Goal: Information Seeking & Learning: Learn about a topic

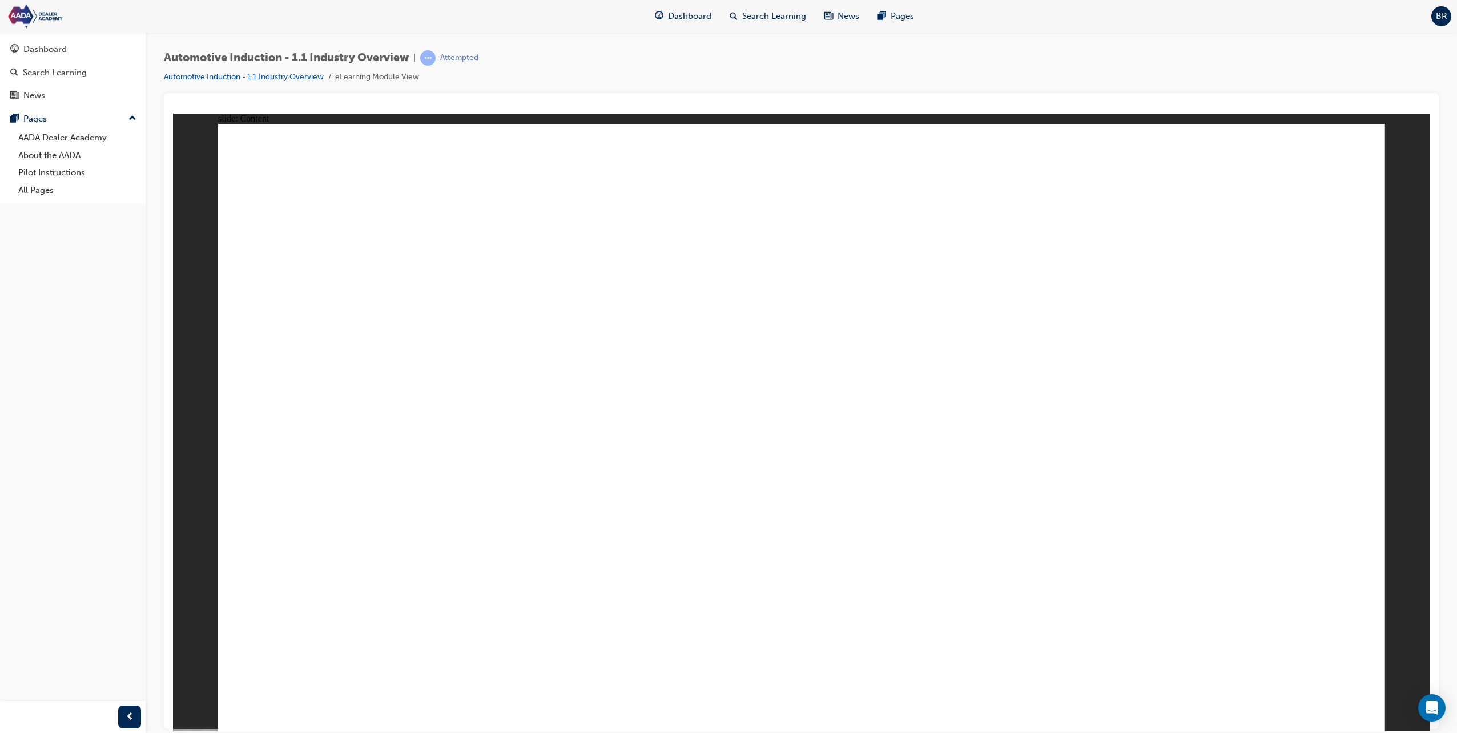
drag, startPoint x: 1340, startPoint y: 689, endPoint x: 925, endPoint y: 700, distance: 415.3
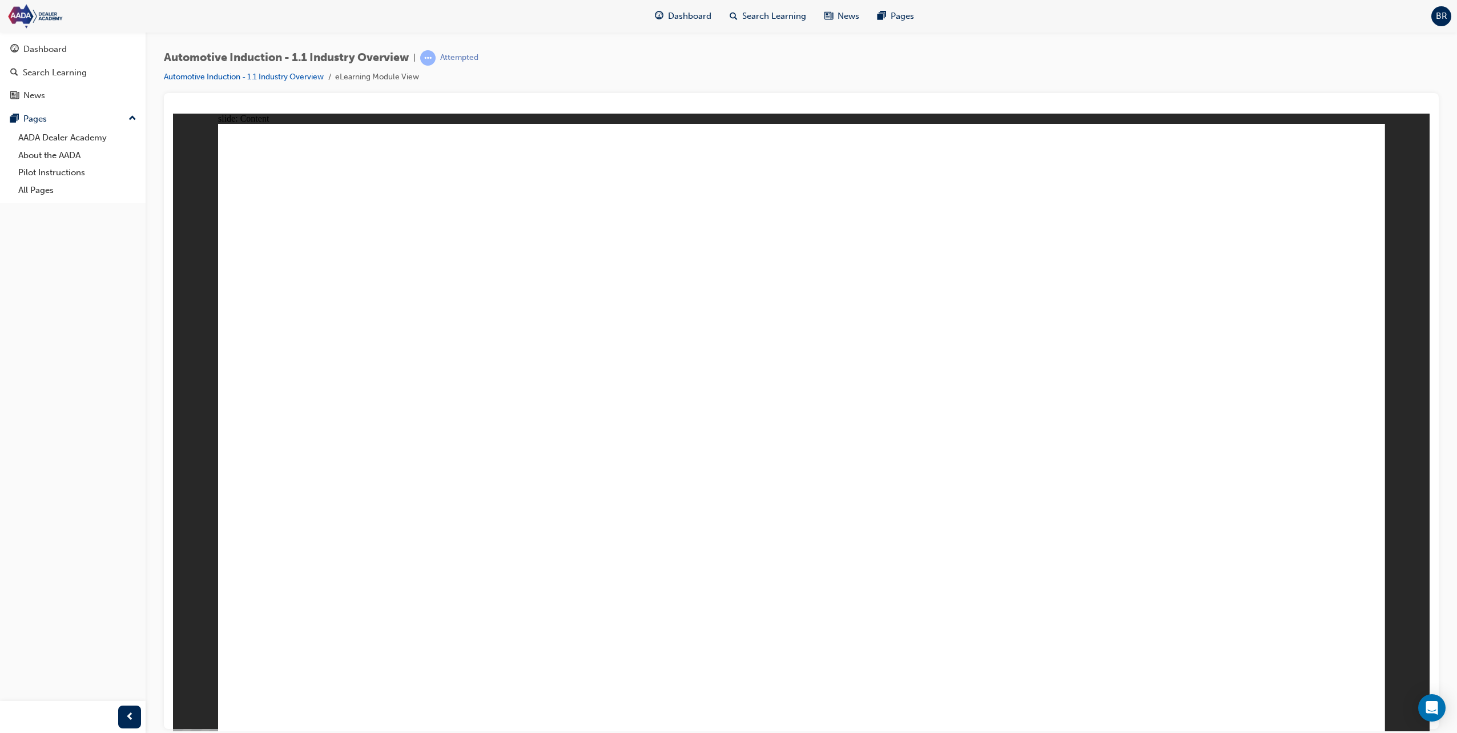
drag, startPoint x: 924, startPoint y: 382, endPoint x: 927, endPoint y: 397, distance: 15.8
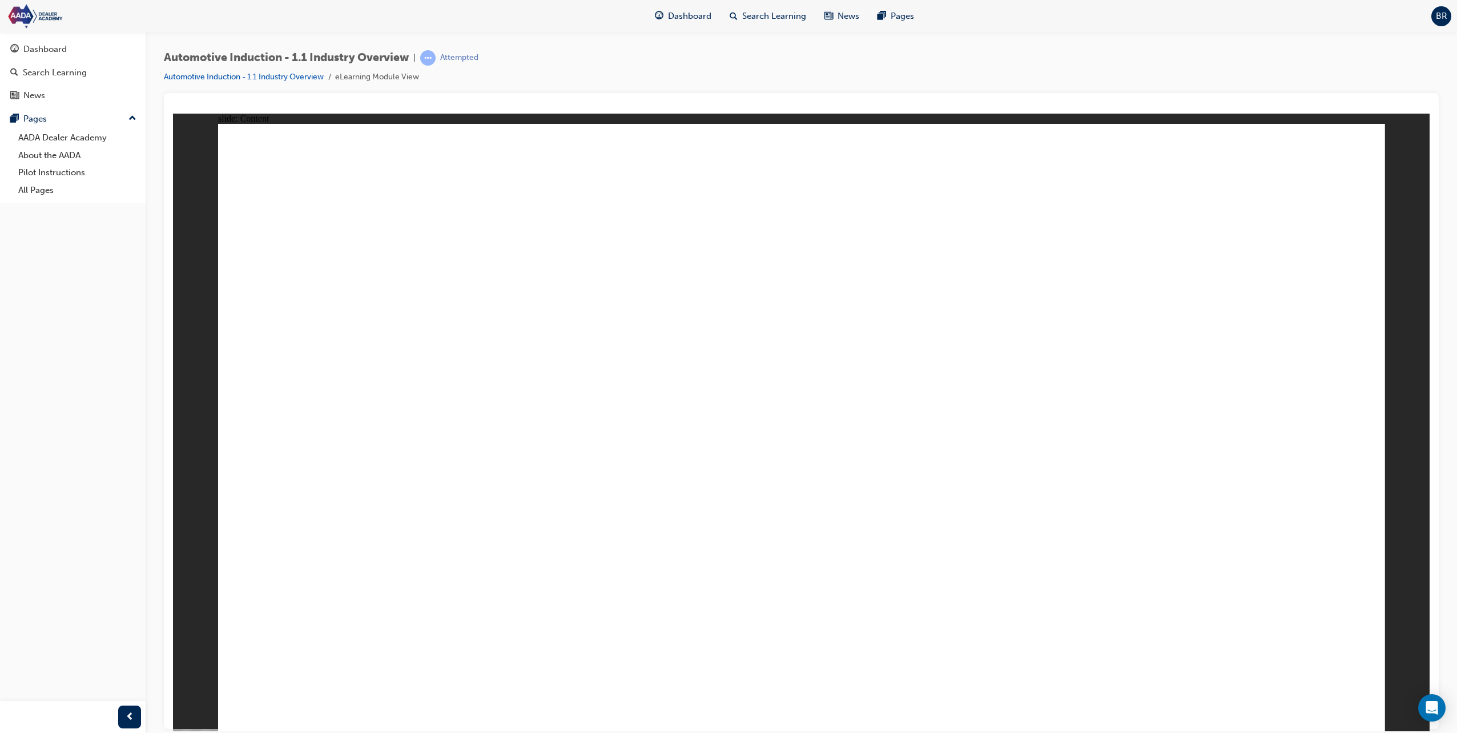
drag, startPoint x: 829, startPoint y: 366, endPoint x: 854, endPoint y: 370, distance: 25.4
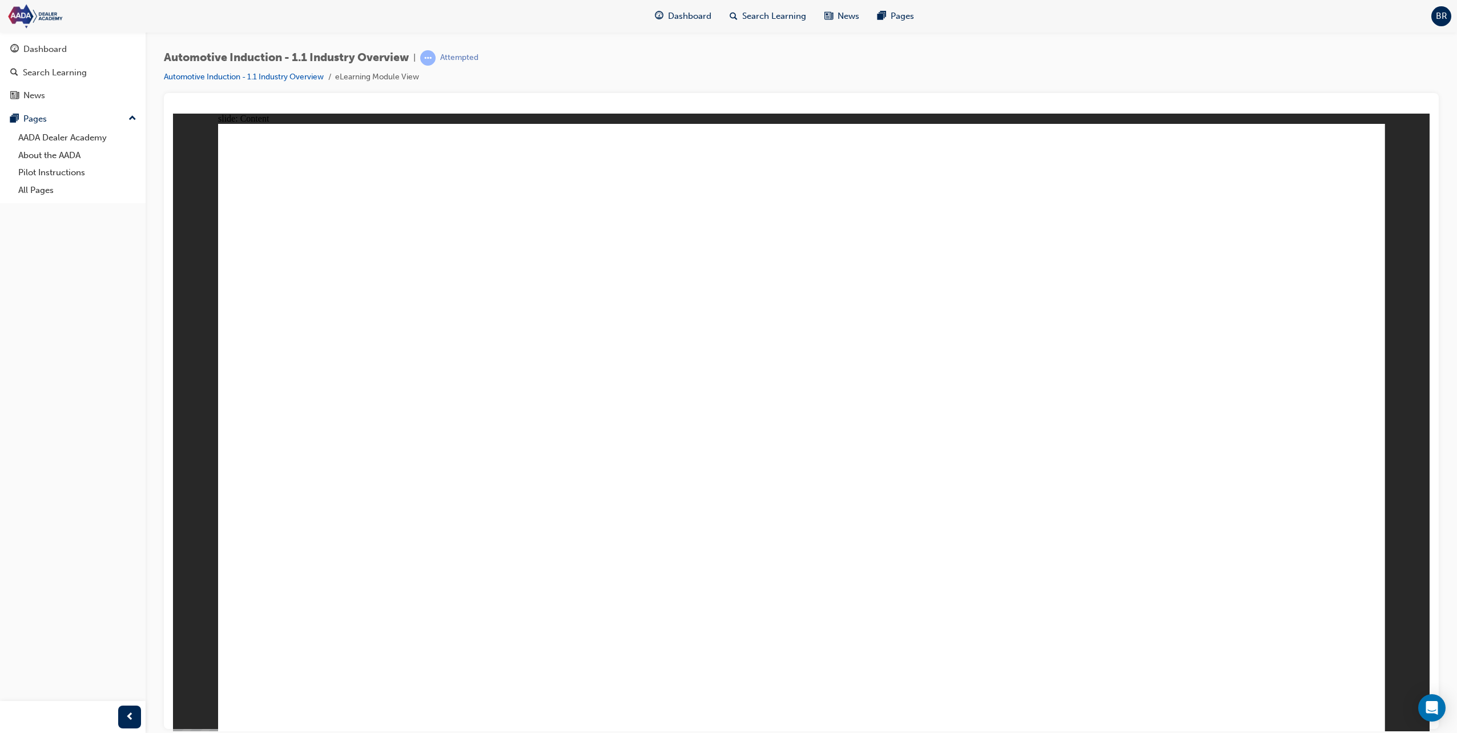
drag, startPoint x: 1094, startPoint y: 523, endPoint x: 1099, endPoint y: 520, distance: 6.4
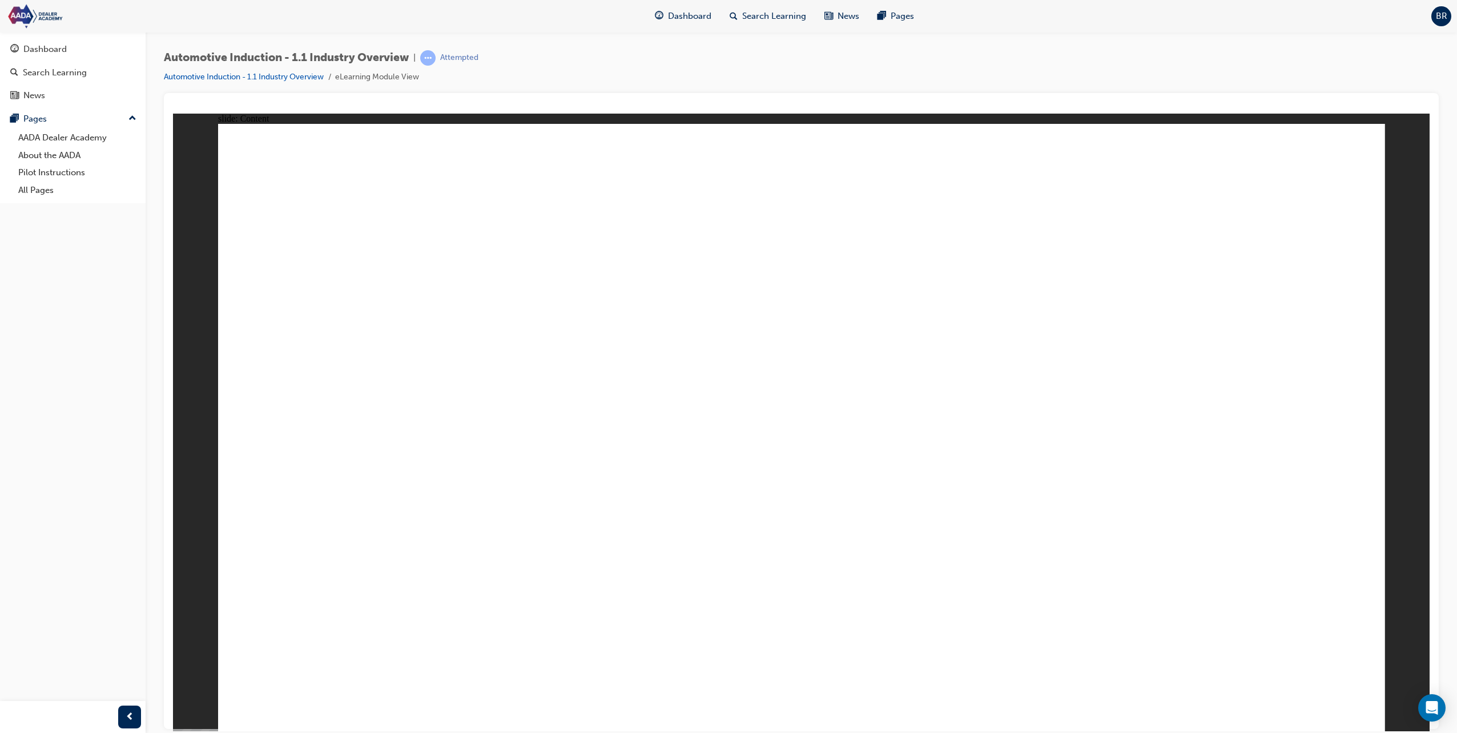
drag, startPoint x: 883, startPoint y: 560, endPoint x: 921, endPoint y: 569, distance: 39.3
drag, startPoint x: 921, startPoint y: 569, endPoint x: 930, endPoint y: 565, distance: 9.2
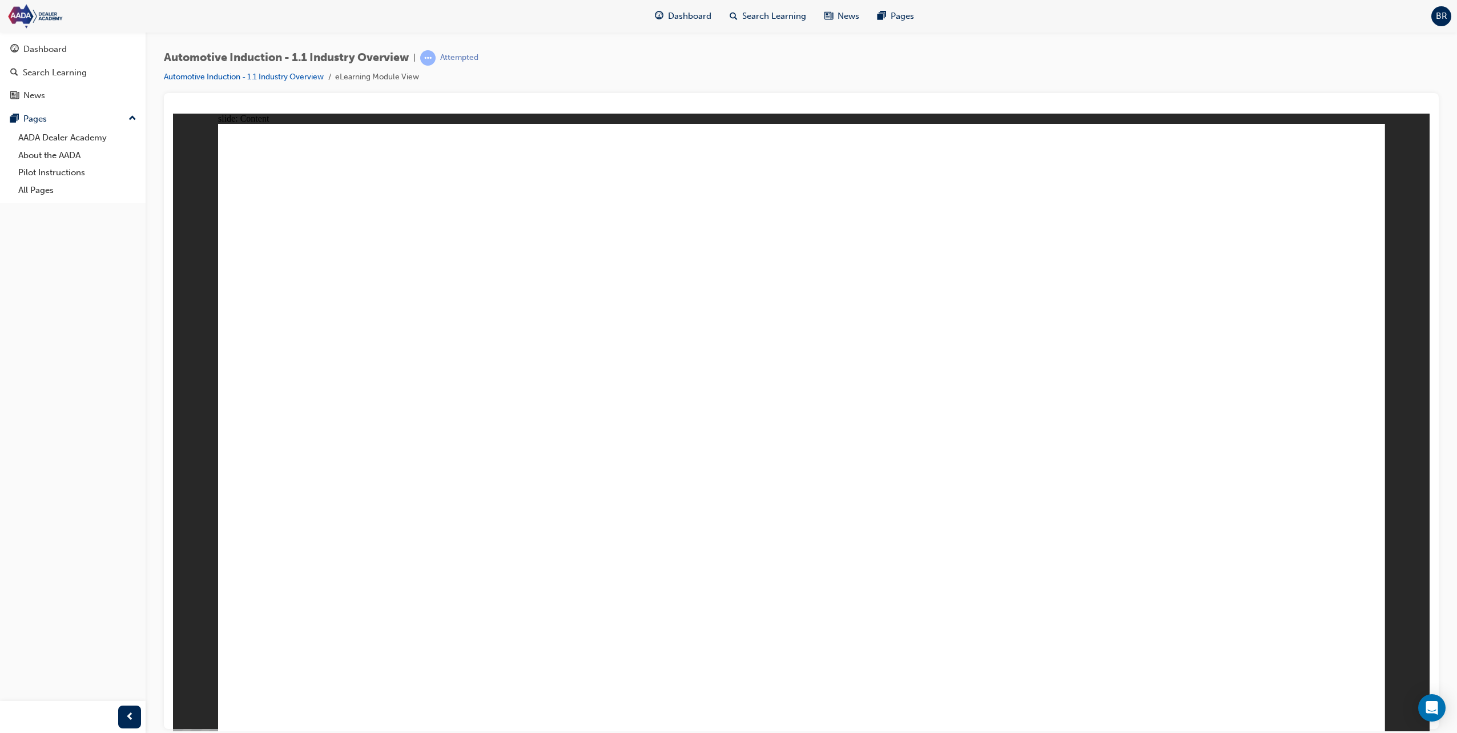
drag, startPoint x: 1233, startPoint y: 617, endPoint x: 1236, endPoint y: 629, distance: 12.3
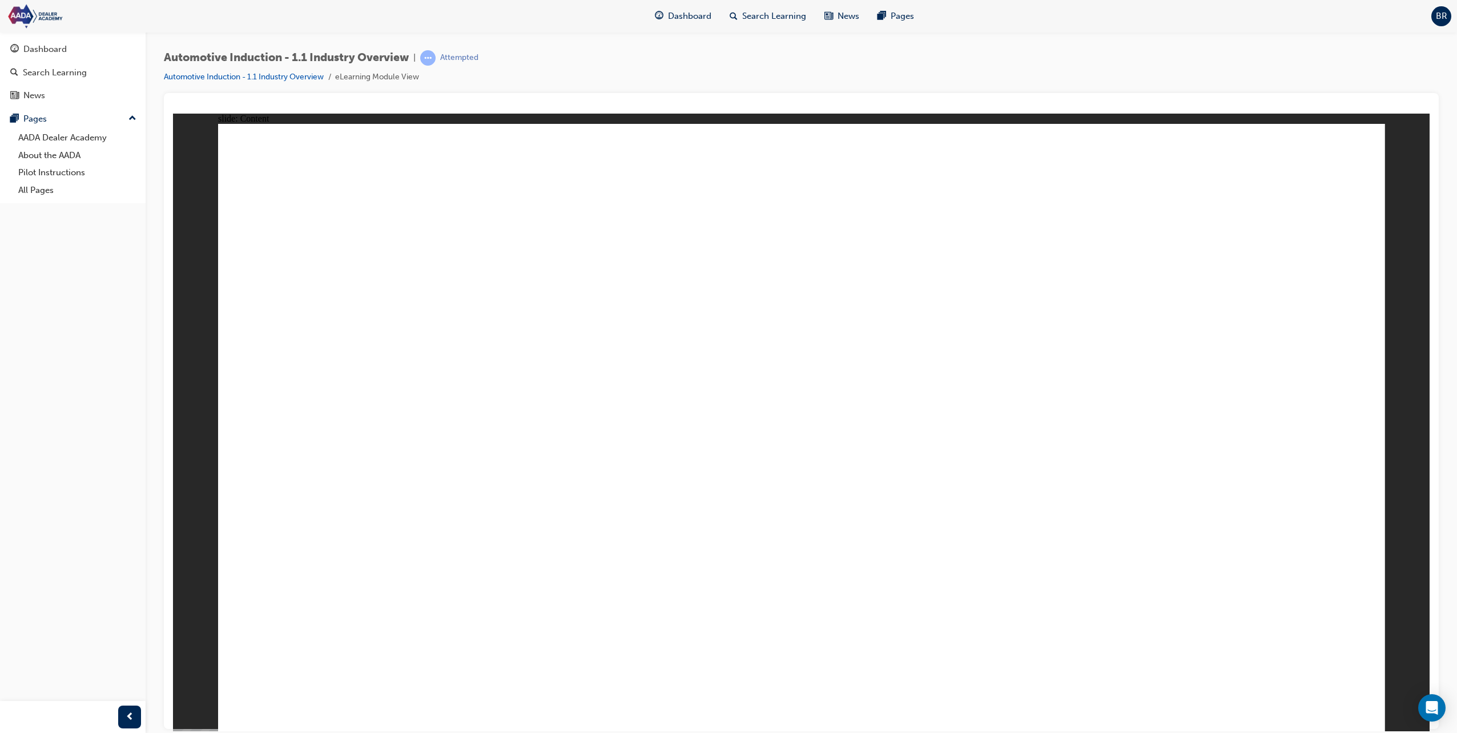
drag, startPoint x: 385, startPoint y: 568, endPoint x: 490, endPoint y: 560, distance: 105.4
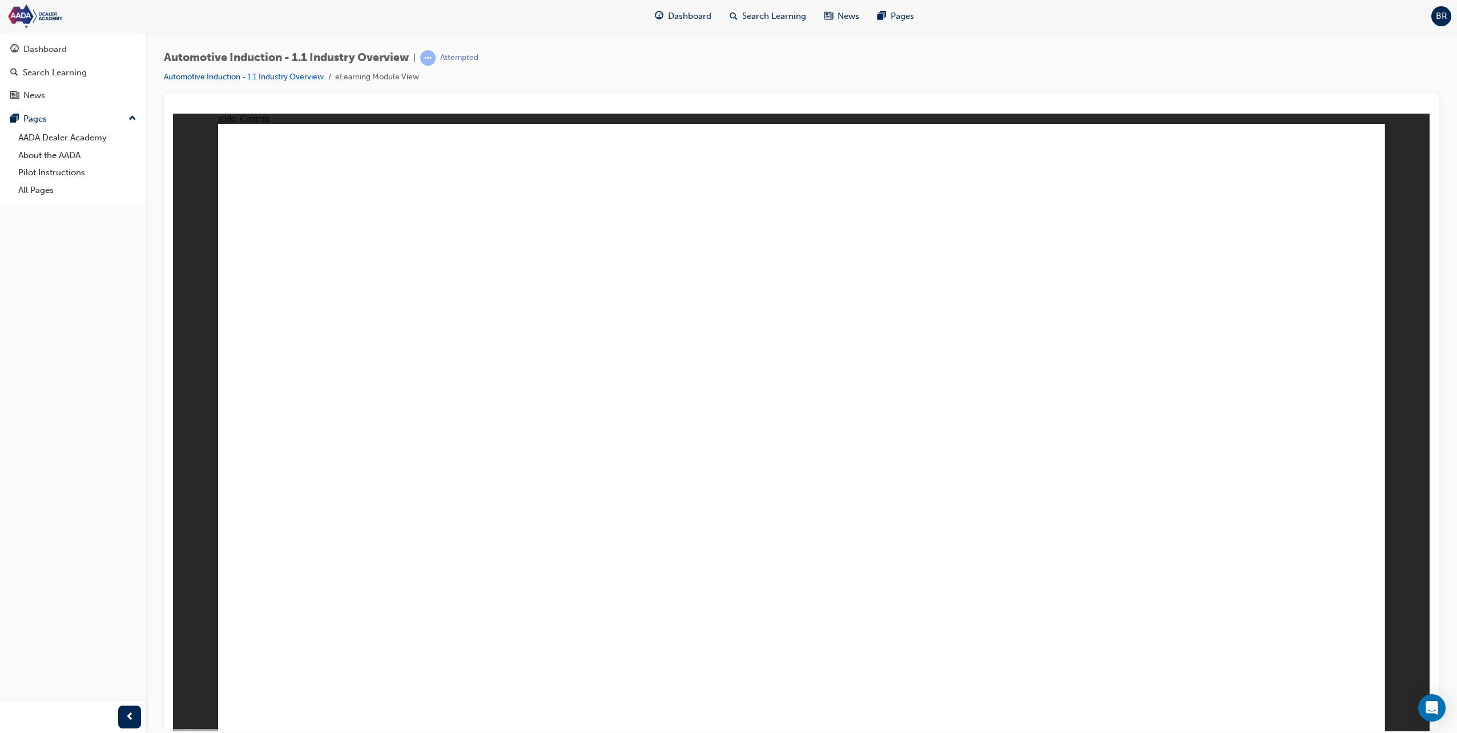
drag, startPoint x: 420, startPoint y: 601, endPoint x: 653, endPoint y: 600, distance: 233.0
drag, startPoint x: 892, startPoint y: 591, endPoint x: 1102, endPoint y: 591, distance: 210.2
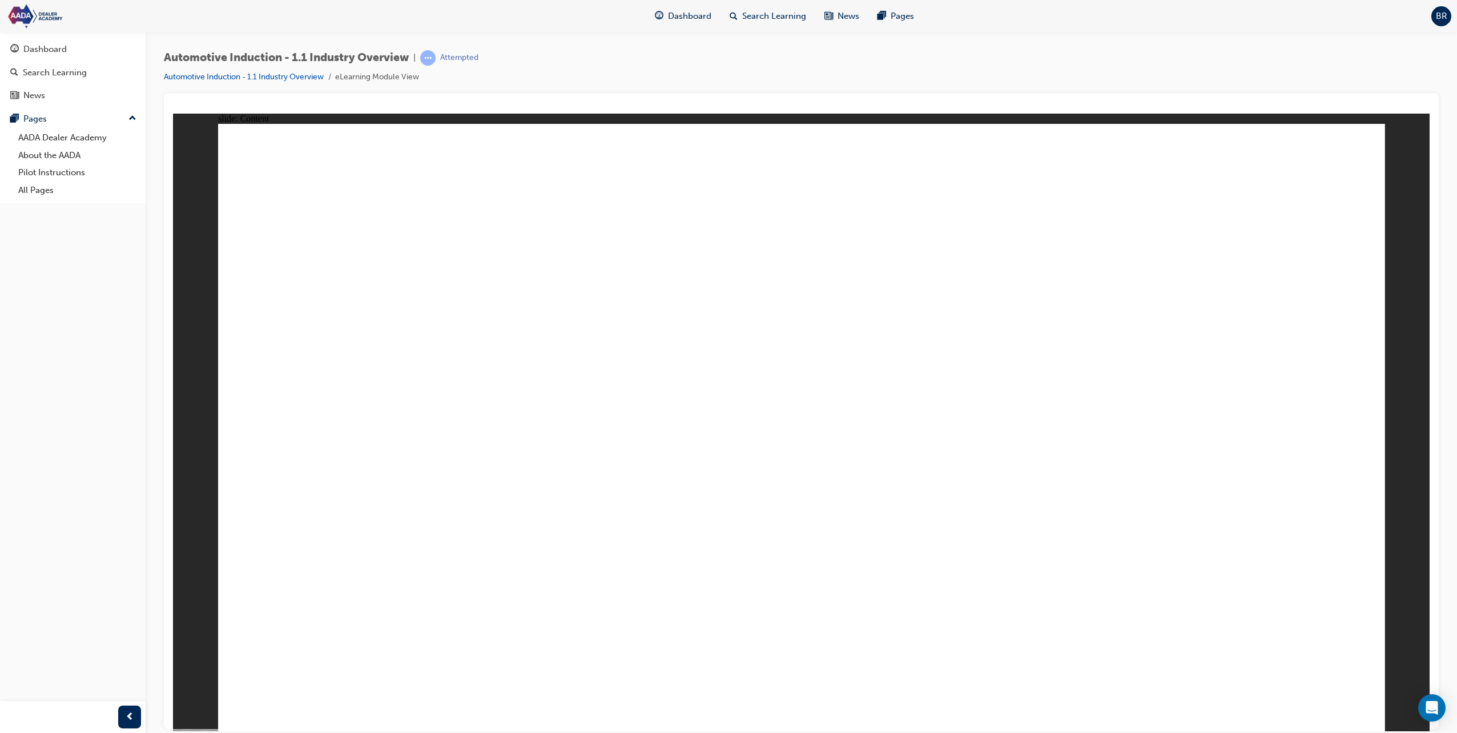
drag, startPoint x: 1188, startPoint y: 586, endPoint x: 1284, endPoint y: 646, distance: 112.7
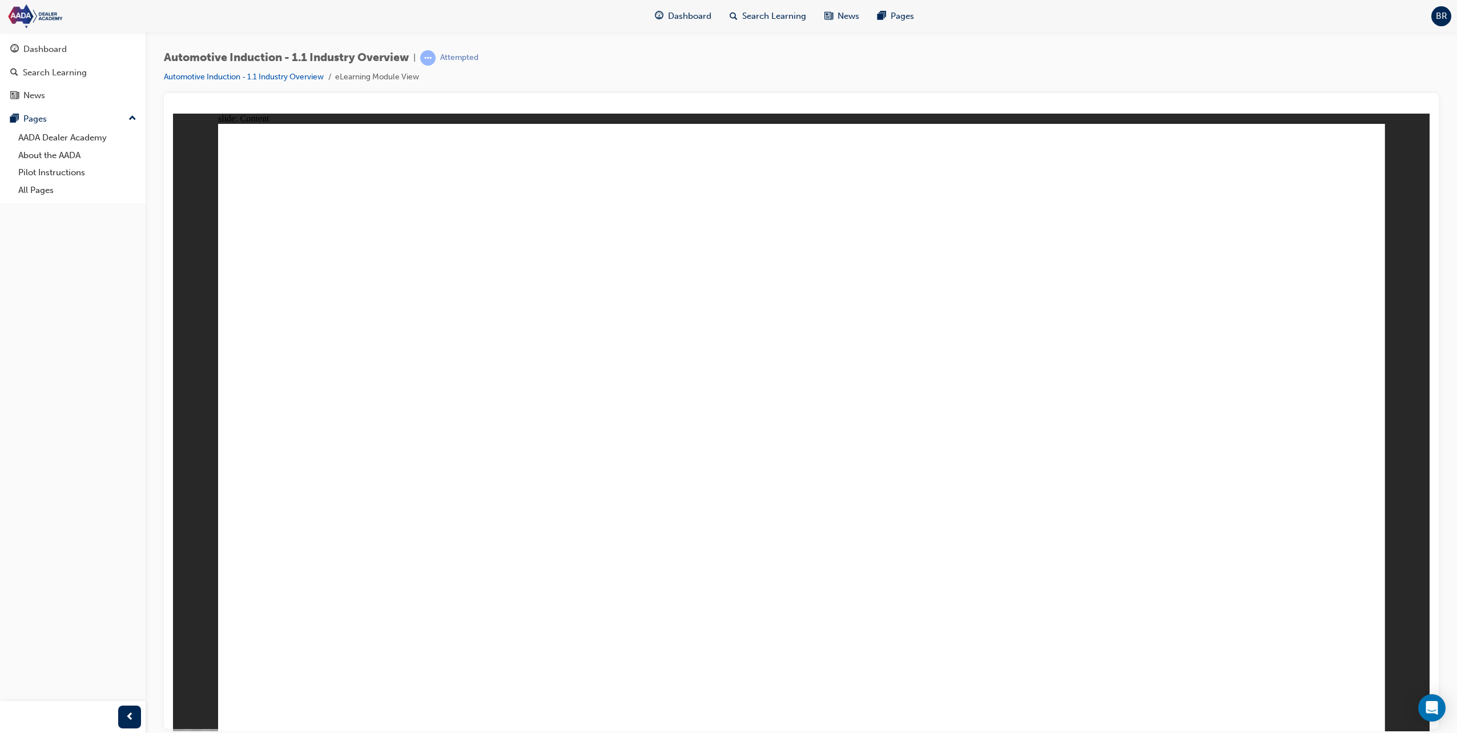
drag, startPoint x: 662, startPoint y: 591, endPoint x: 656, endPoint y: 590, distance: 6.3
drag, startPoint x: 396, startPoint y: 599, endPoint x: 407, endPoint y: 598, distance: 10.3
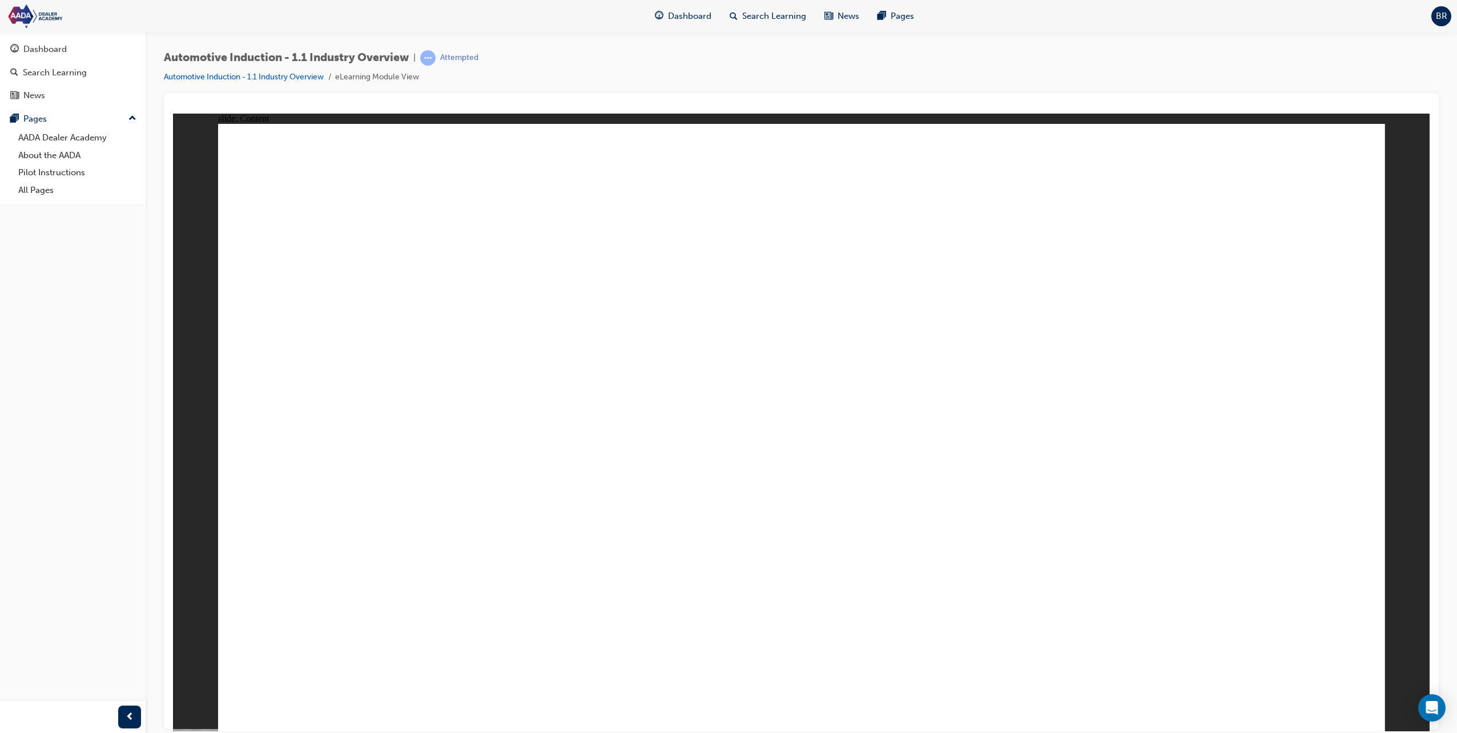
drag, startPoint x: 905, startPoint y: 574, endPoint x: 922, endPoint y: 575, distance: 17.1
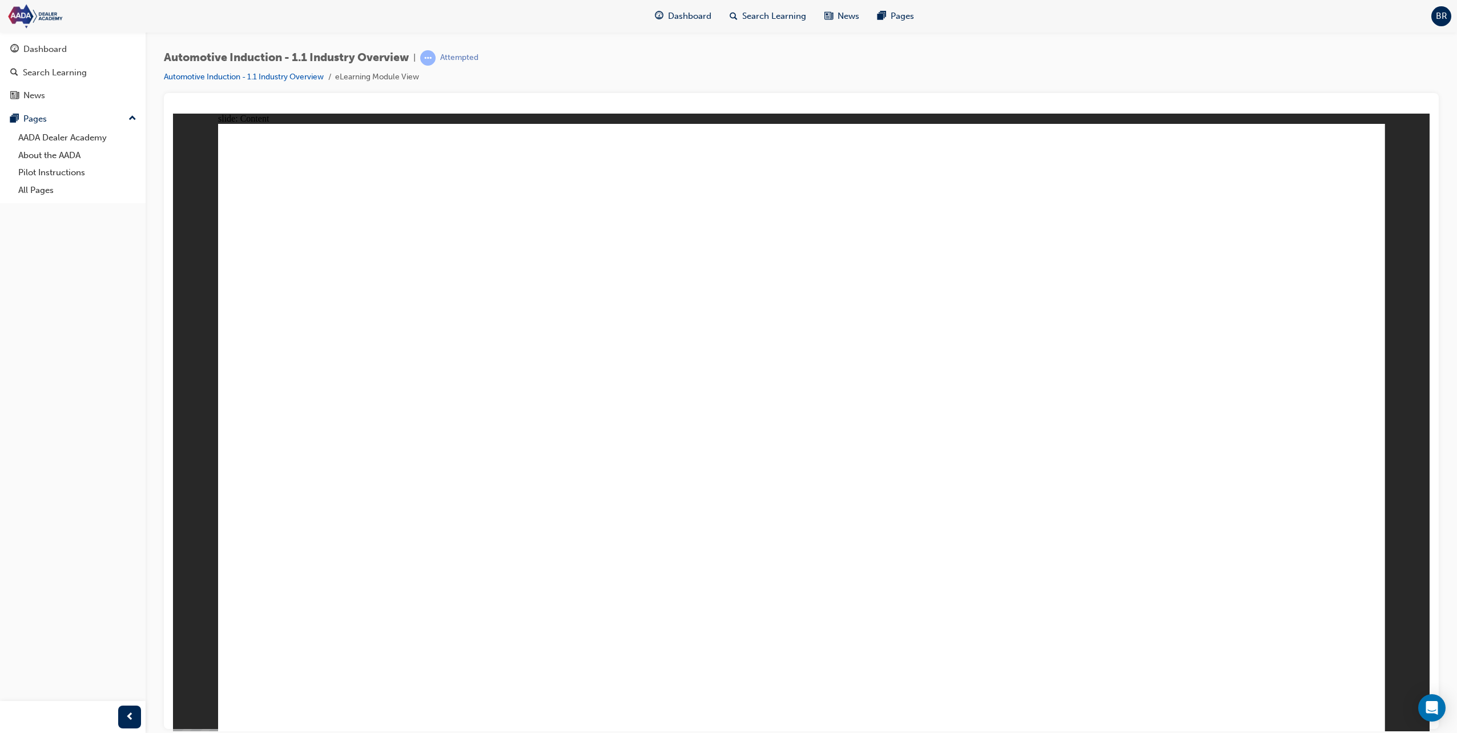
drag, startPoint x: 1203, startPoint y: 587, endPoint x: 1191, endPoint y: 587, distance: 11.4
drag, startPoint x: 887, startPoint y: 580, endPoint x: 866, endPoint y: 575, distance: 21.9
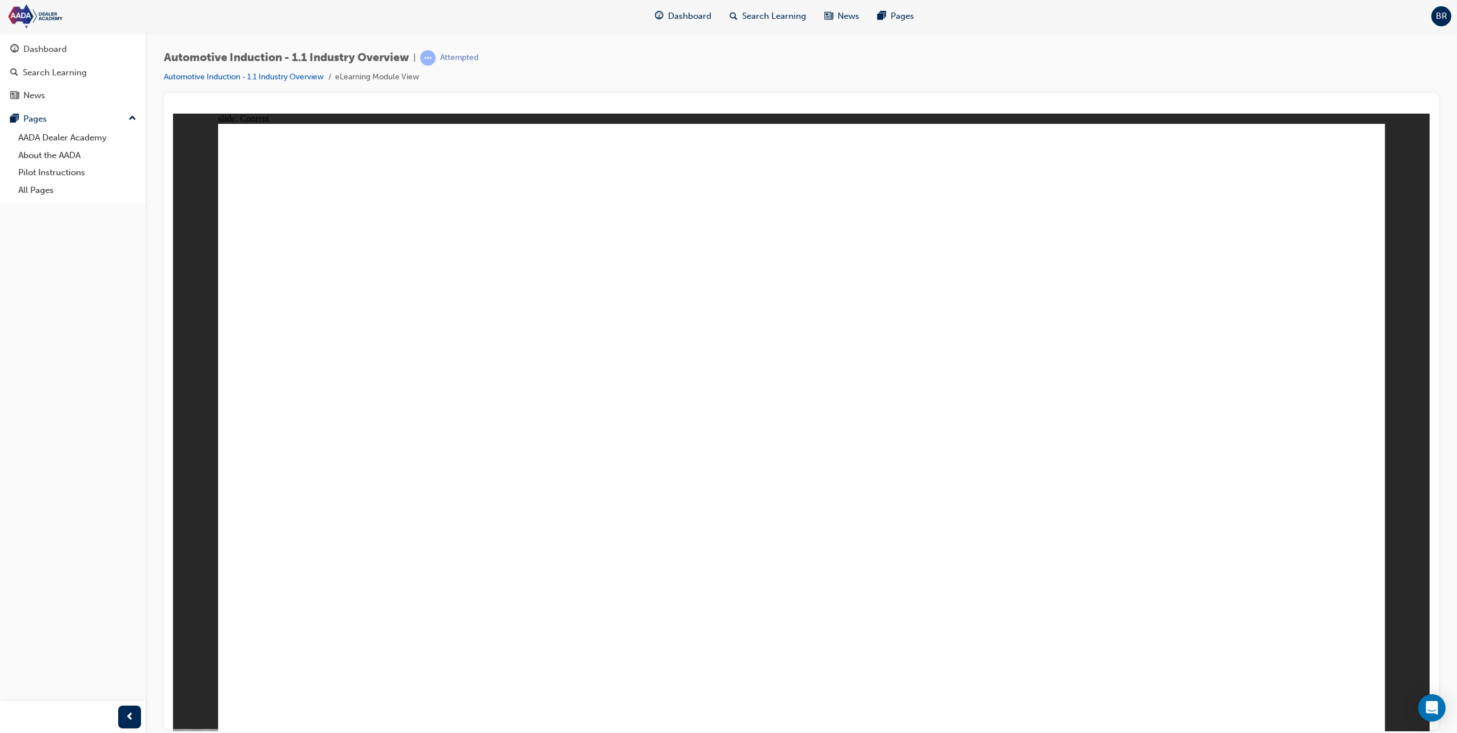
drag, startPoint x: 655, startPoint y: 588, endPoint x: 613, endPoint y: 593, distance: 41.5
drag, startPoint x: 378, startPoint y: 602, endPoint x: 400, endPoint y: 589, distance: 26.4
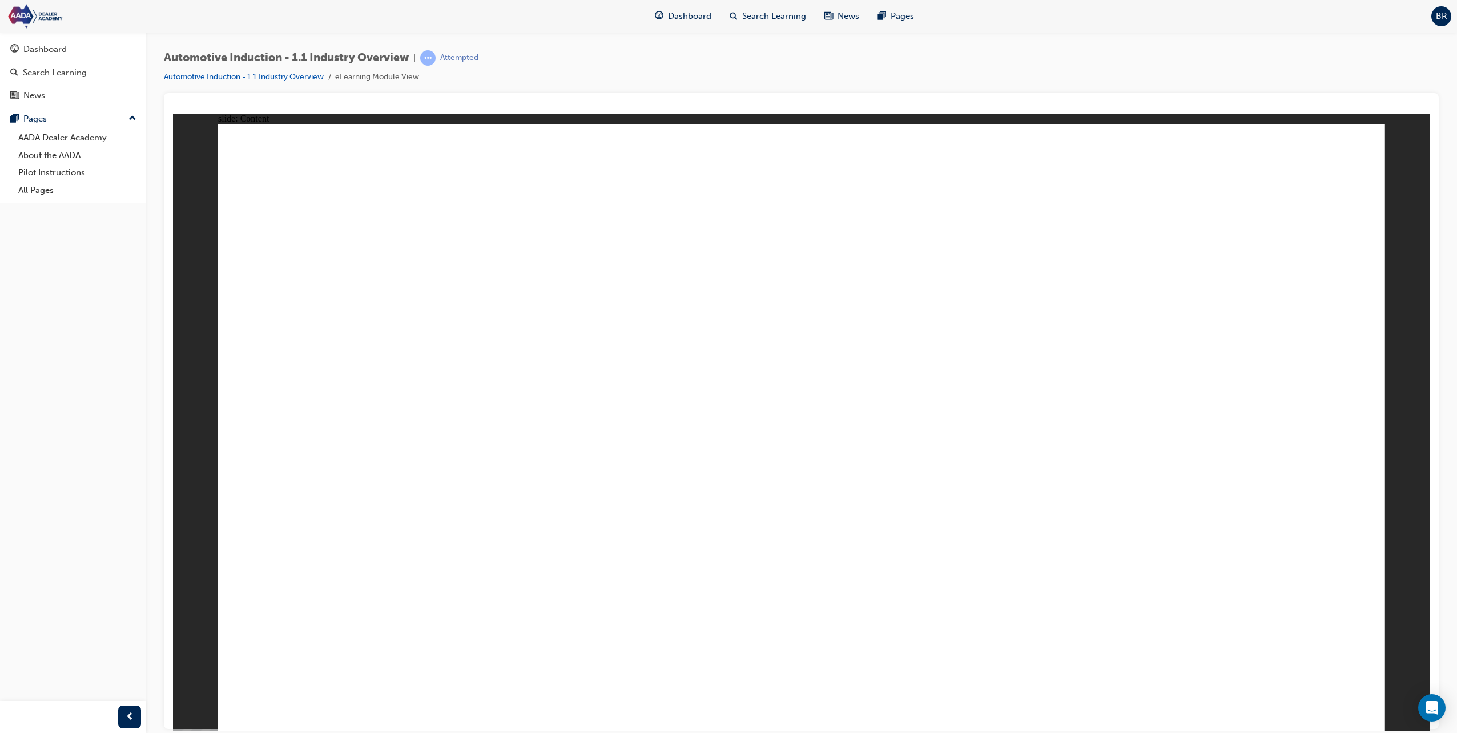
drag, startPoint x: 1109, startPoint y: 587, endPoint x: 1085, endPoint y: 595, distance: 24.7
drag, startPoint x: 852, startPoint y: 605, endPoint x: 797, endPoint y: 606, distance: 54.8
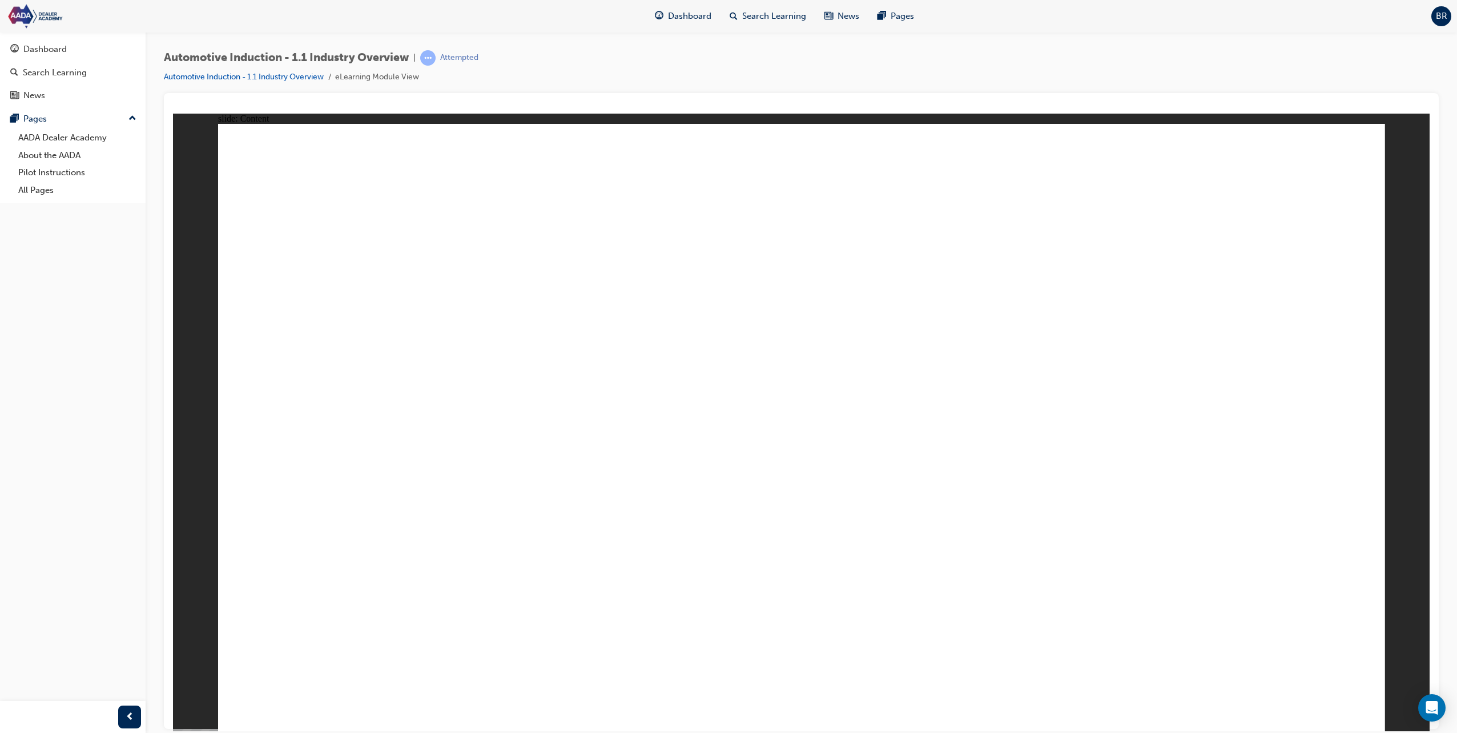
drag, startPoint x: 395, startPoint y: 595, endPoint x: 802, endPoint y: 581, distance: 407.4
drag, startPoint x: 1200, startPoint y: 532, endPoint x: 1041, endPoint y: 526, distance: 159.4
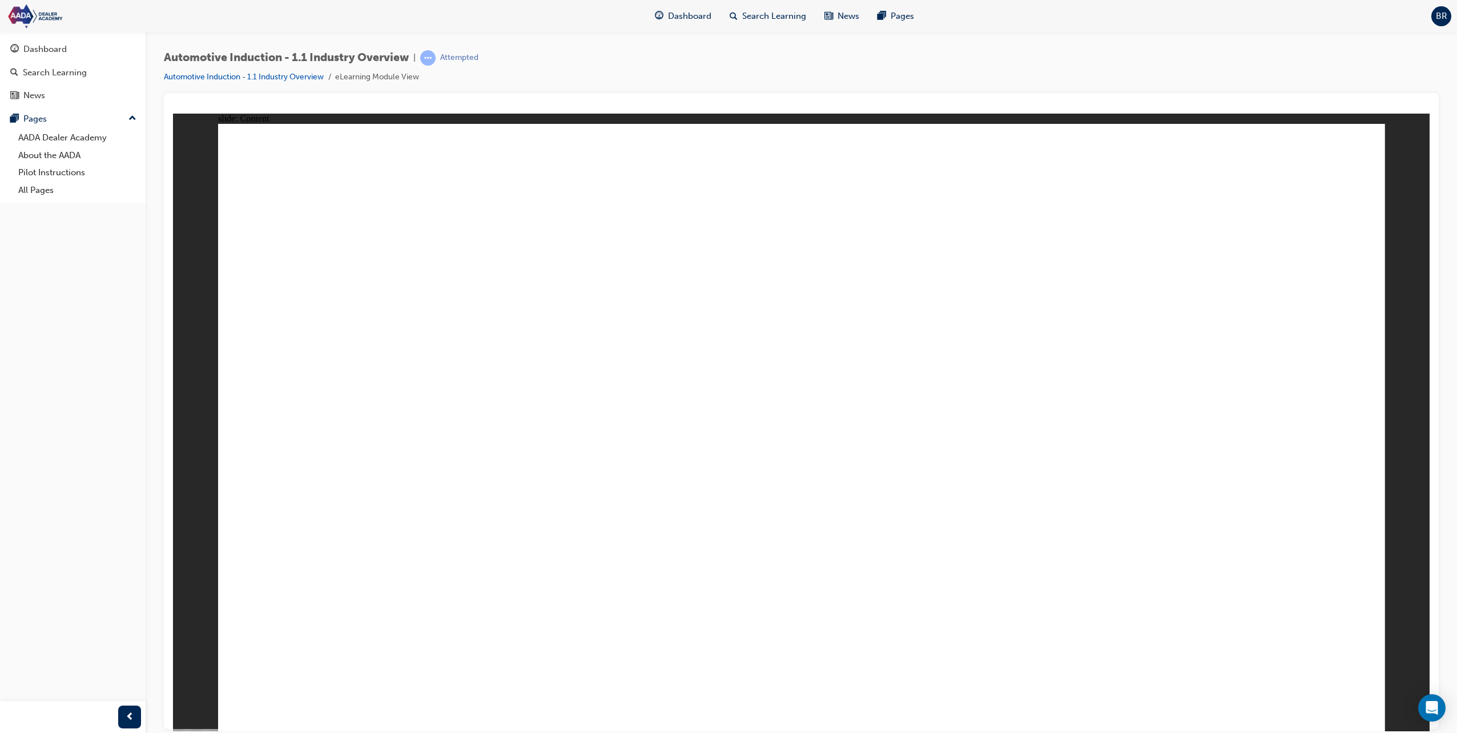
drag, startPoint x: 925, startPoint y: 538, endPoint x: 693, endPoint y: 528, distance: 232.1
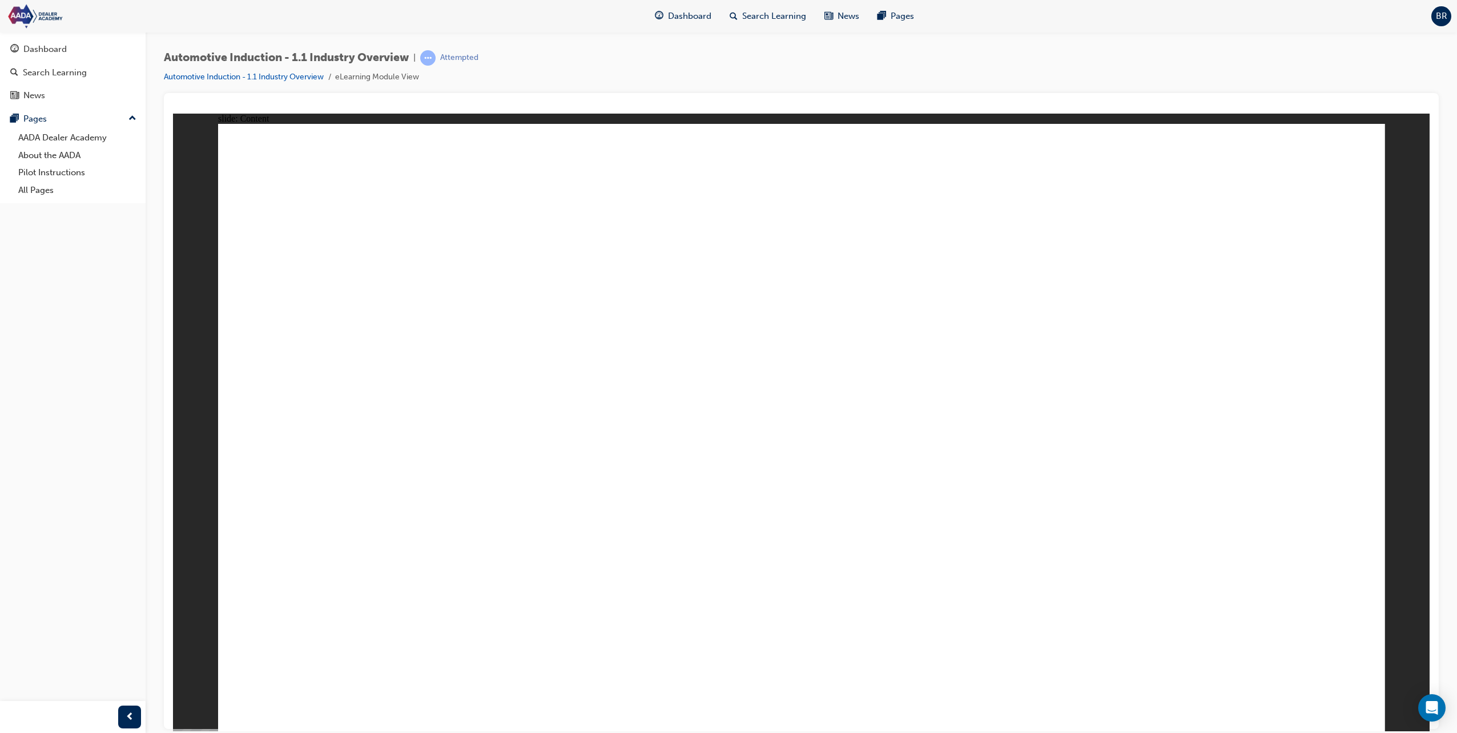
drag, startPoint x: 426, startPoint y: 615, endPoint x: 437, endPoint y: 613, distance: 11.6
drag, startPoint x: 945, startPoint y: 576, endPoint x: 1149, endPoint y: 550, distance: 205.0
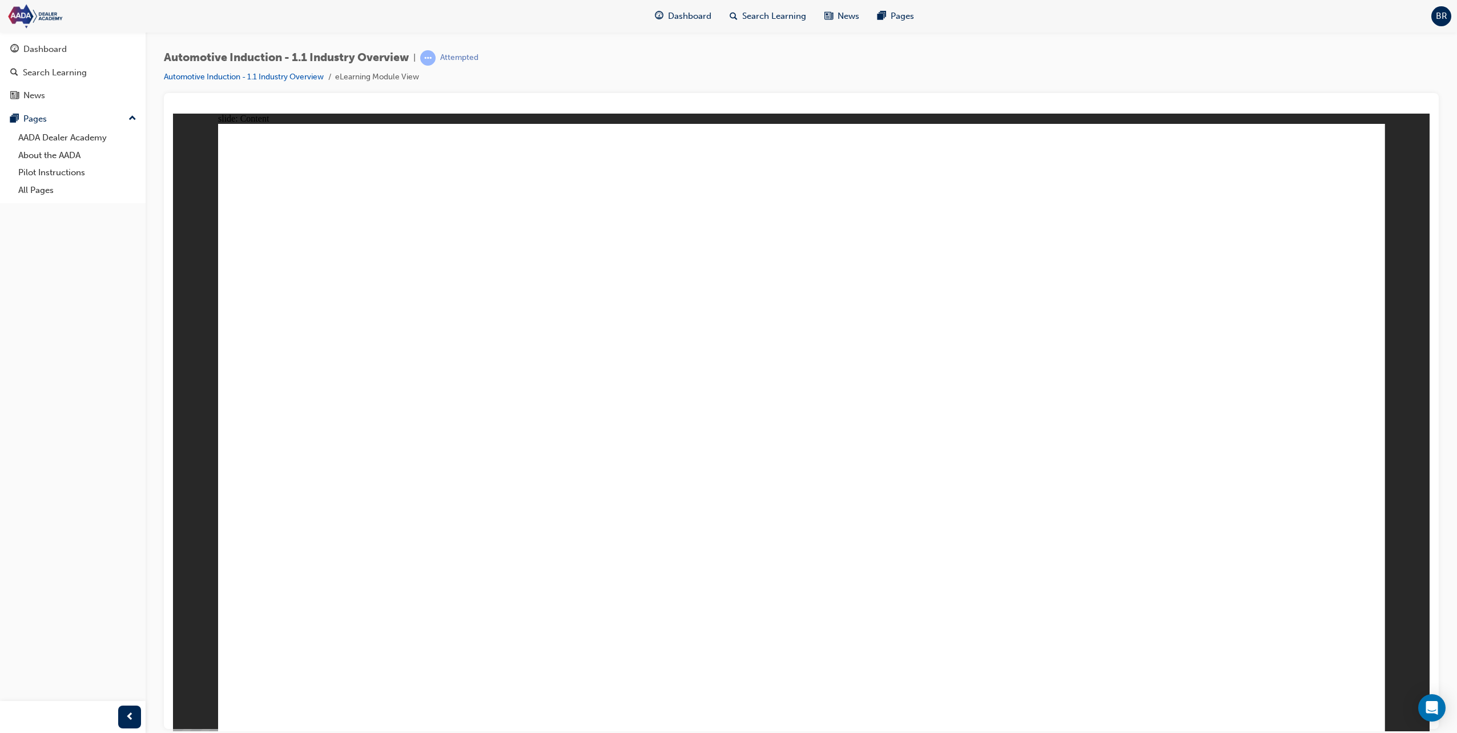
drag, startPoint x: 1297, startPoint y: 549, endPoint x: 1267, endPoint y: 596, distance: 55.8
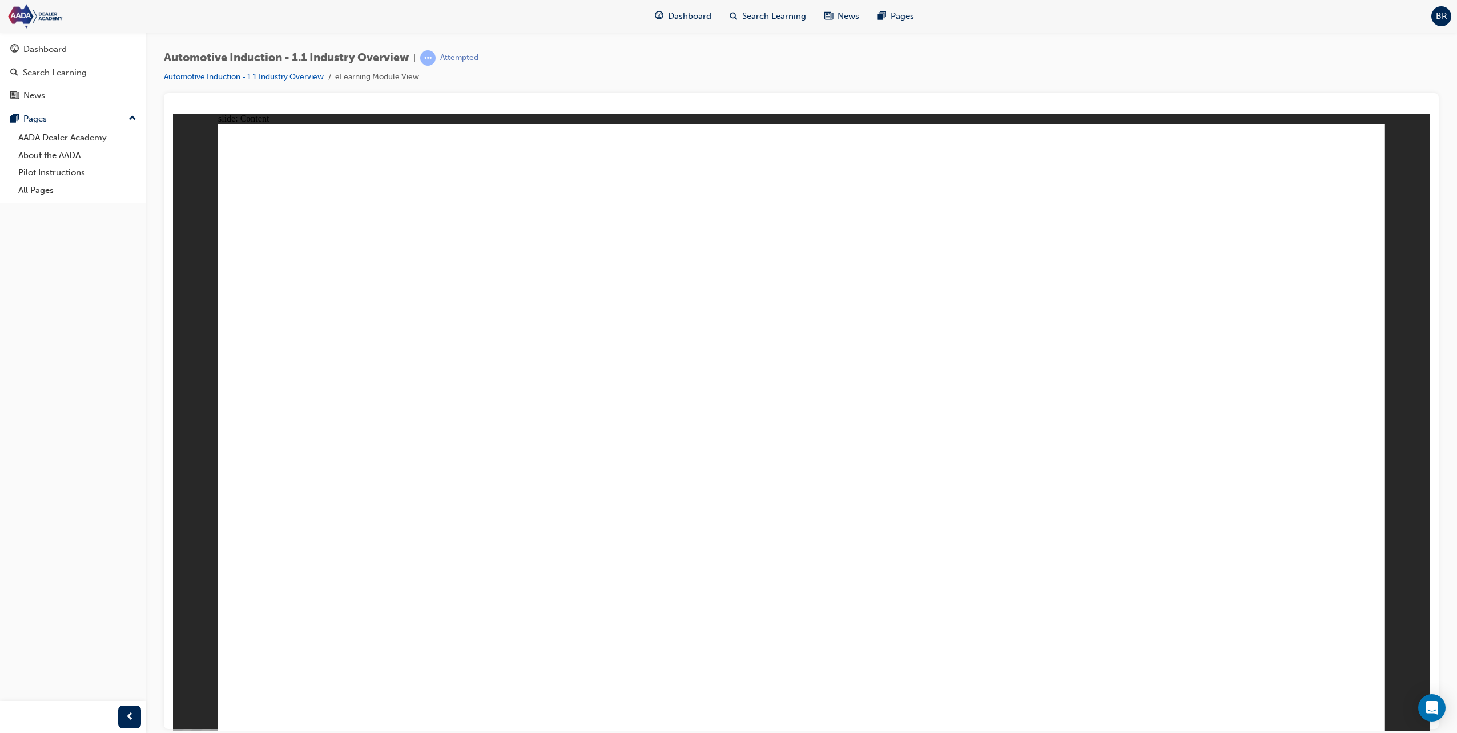
drag, startPoint x: 389, startPoint y: 562, endPoint x: 649, endPoint y: 539, distance: 261.5
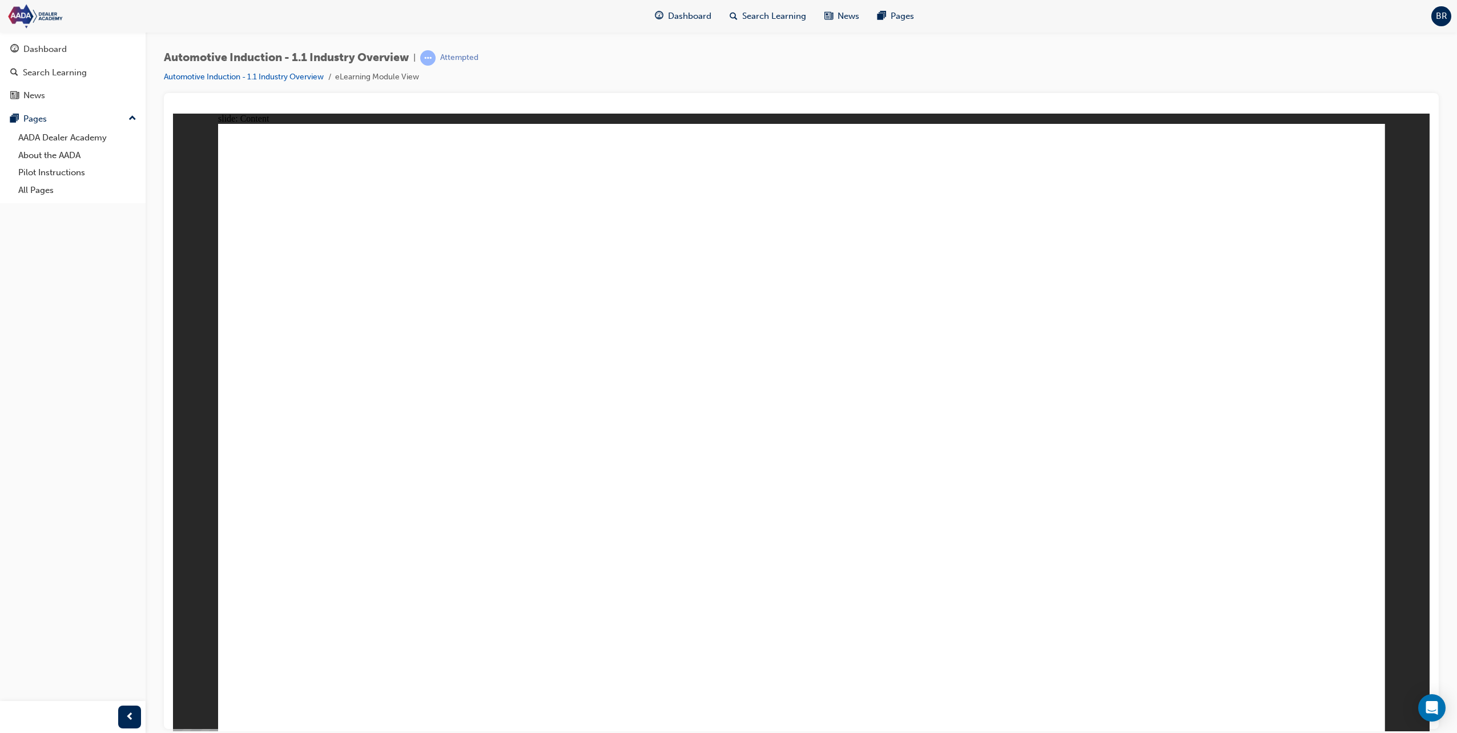
drag, startPoint x: 649, startPoint y: 540, endPoint x: 929, endPoint y: 526, distance: 279.6
drag, startPoint x: 927, startPoint y: 528, endPoint x: 1226, endPoint y: 526, distance: 298.7
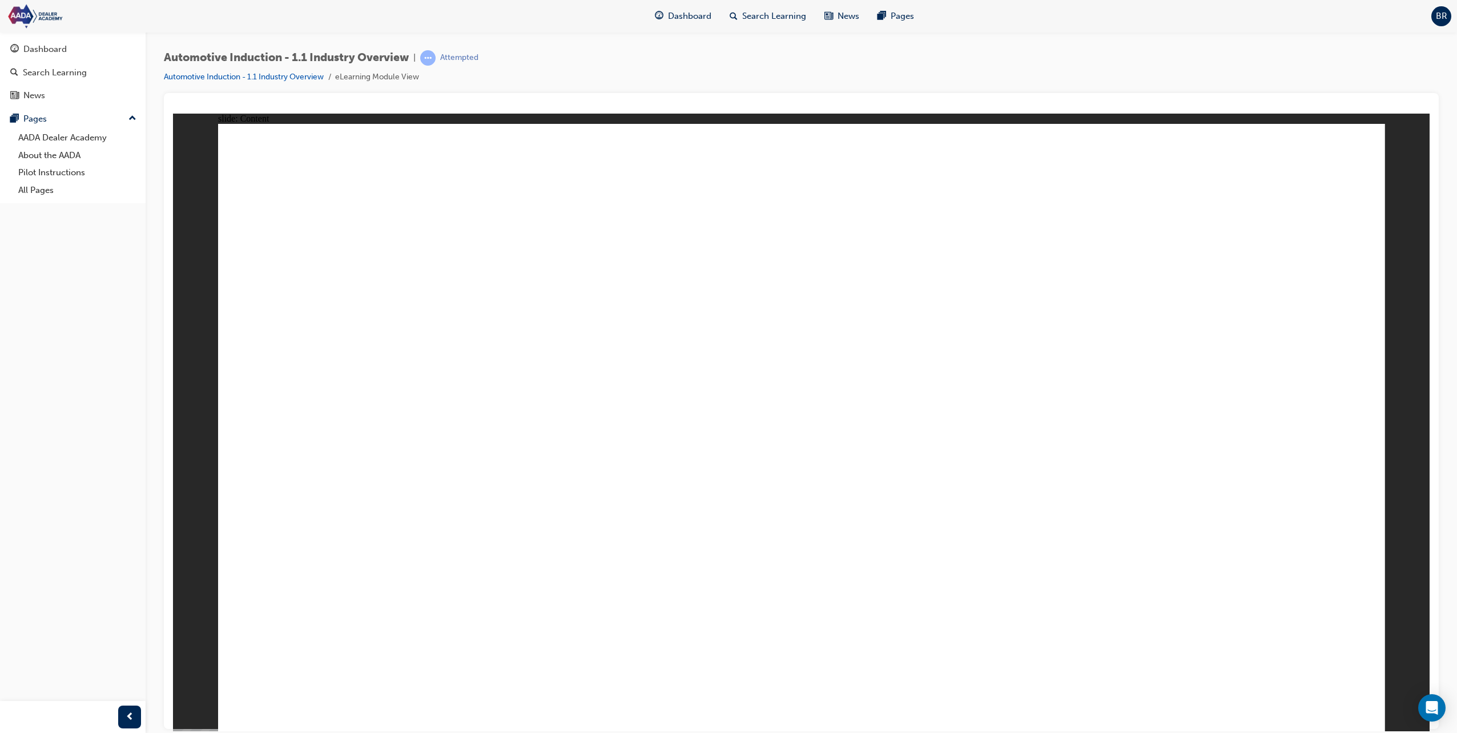
checkbox input "true"
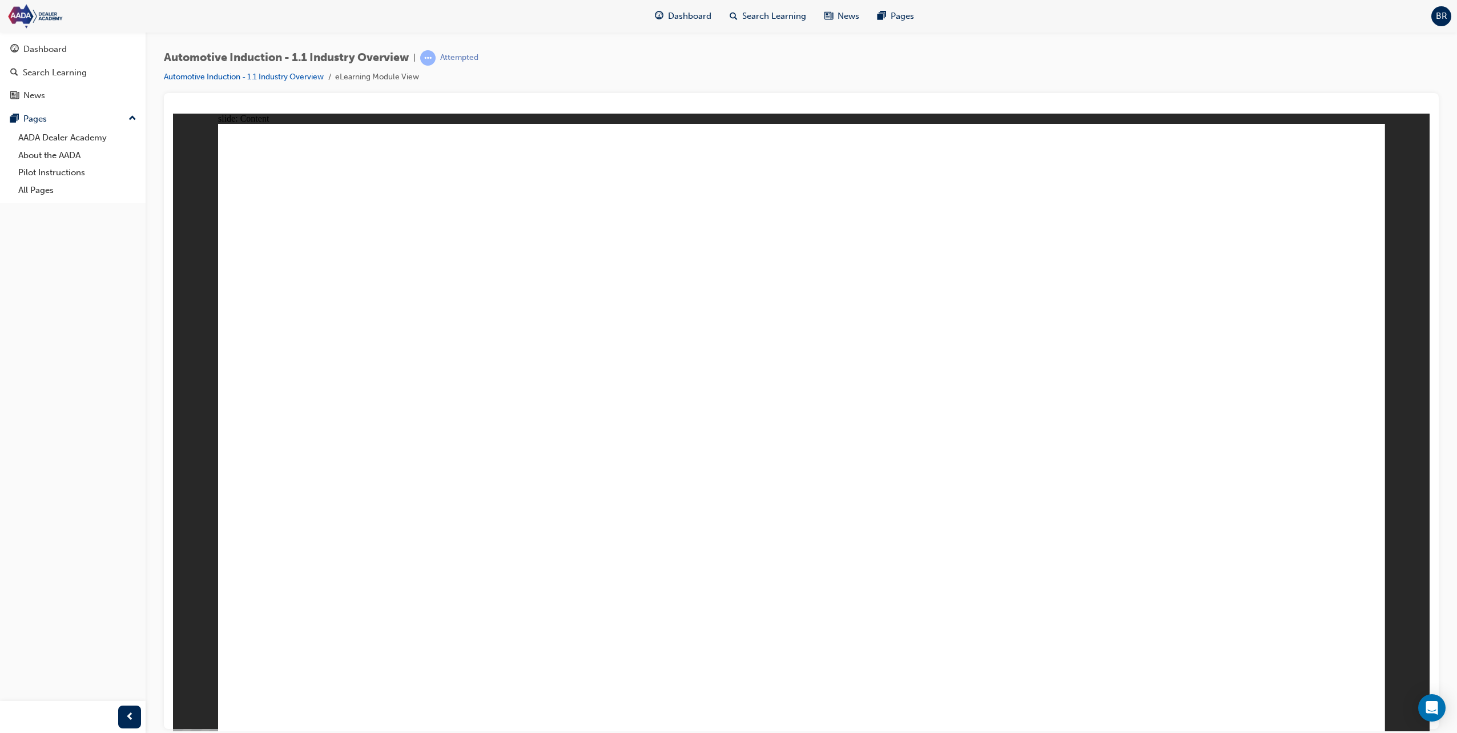
drag, startPoint x: 401, startPoint y: 553, endPoint x: 455, endPoint y: 559, distance: 54.0
checkbox input "true"
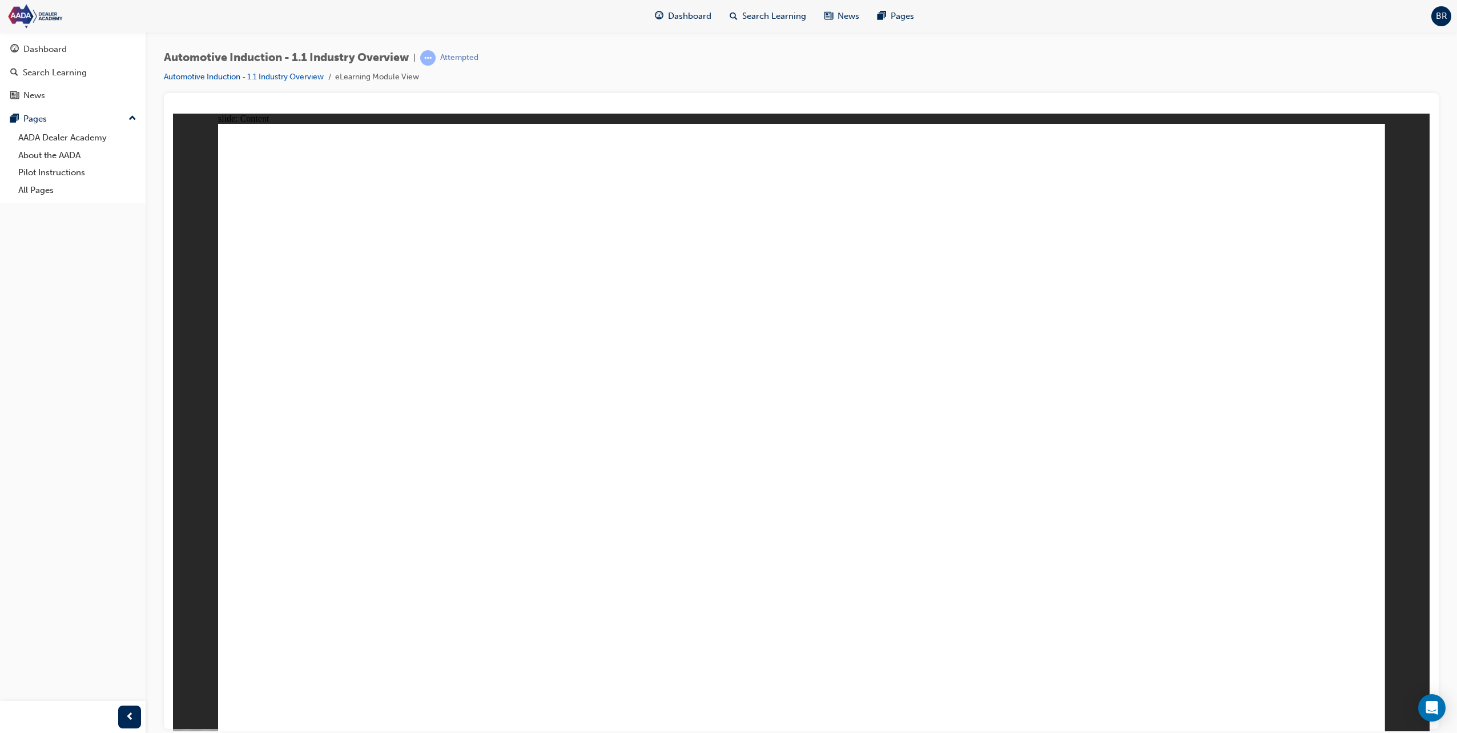
drag, startPoint x: 822, startPoint y: 511, endPoint x: 497, endPoint y: 512, distance: 325.0
drag, startPoint x: 789, startPoint y: 510, endPoint x: 611, endPoint y: 516, distance: 177.7
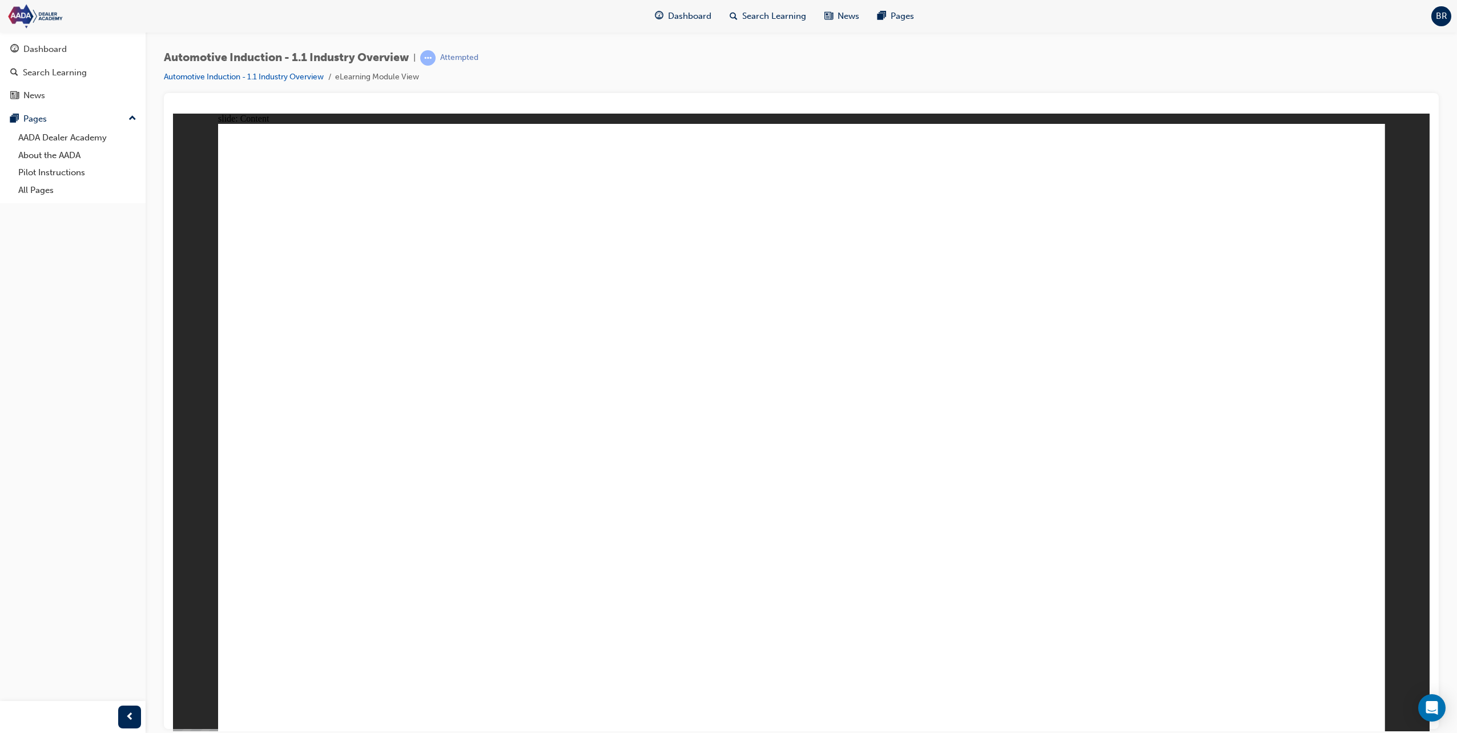
type input "R"
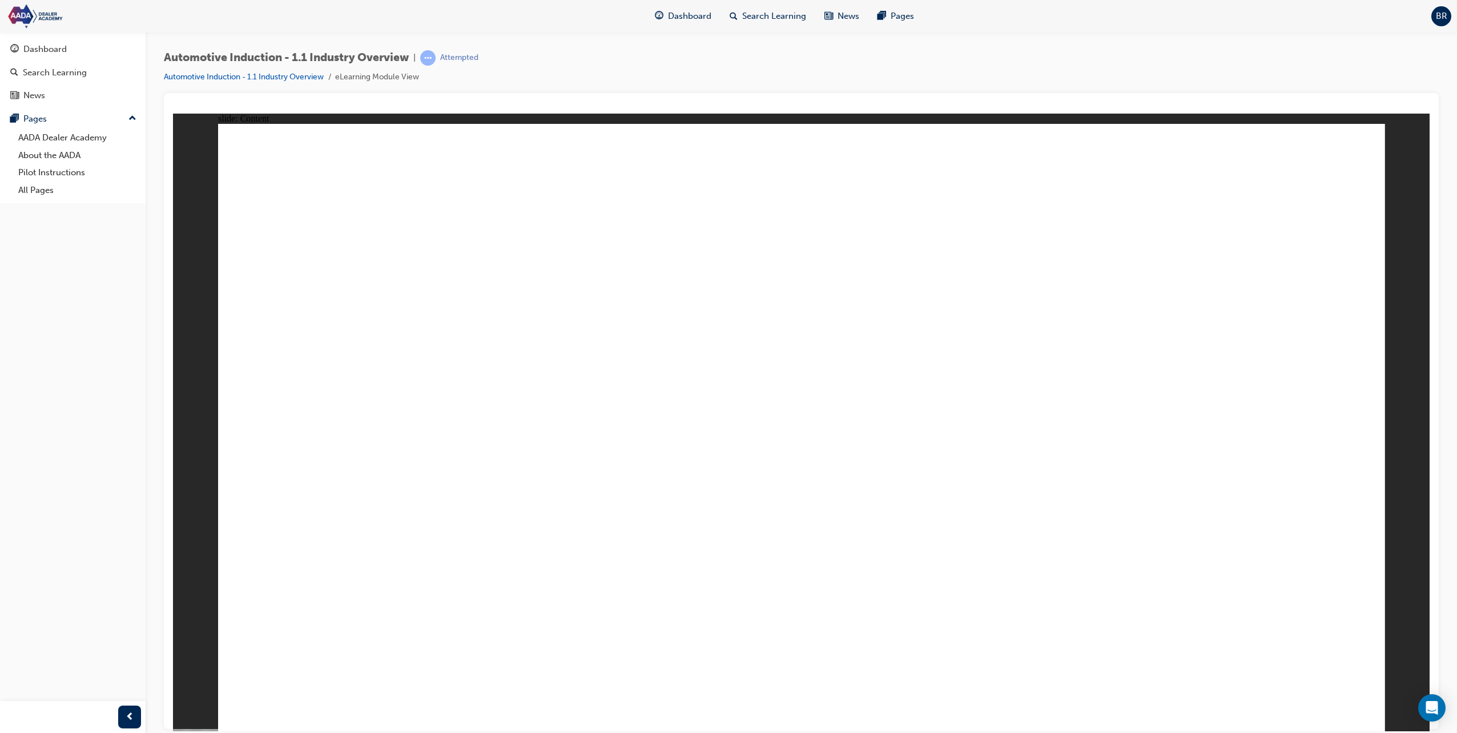
type input "R"
type input "Ra"
type input "Rav"
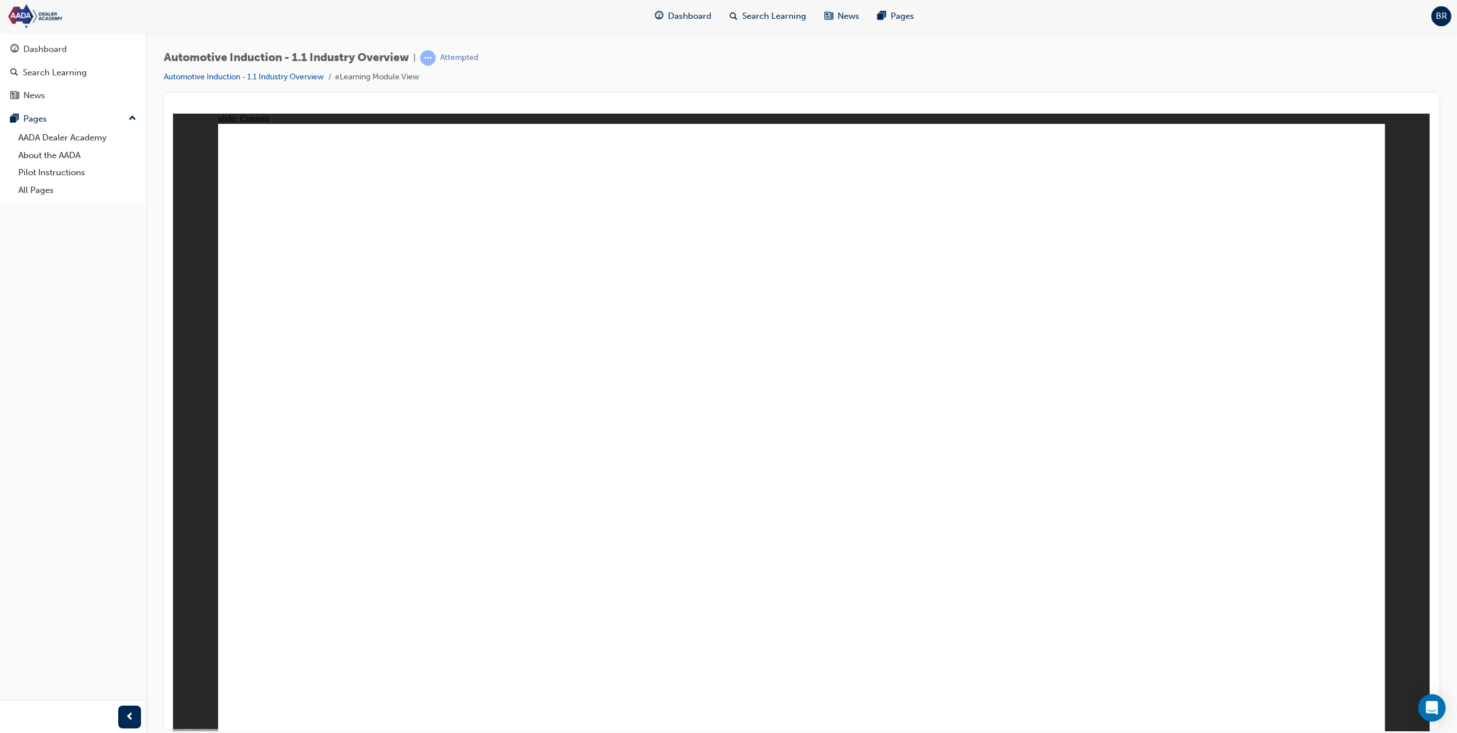
type input "Rav"
type input "Rav 4"
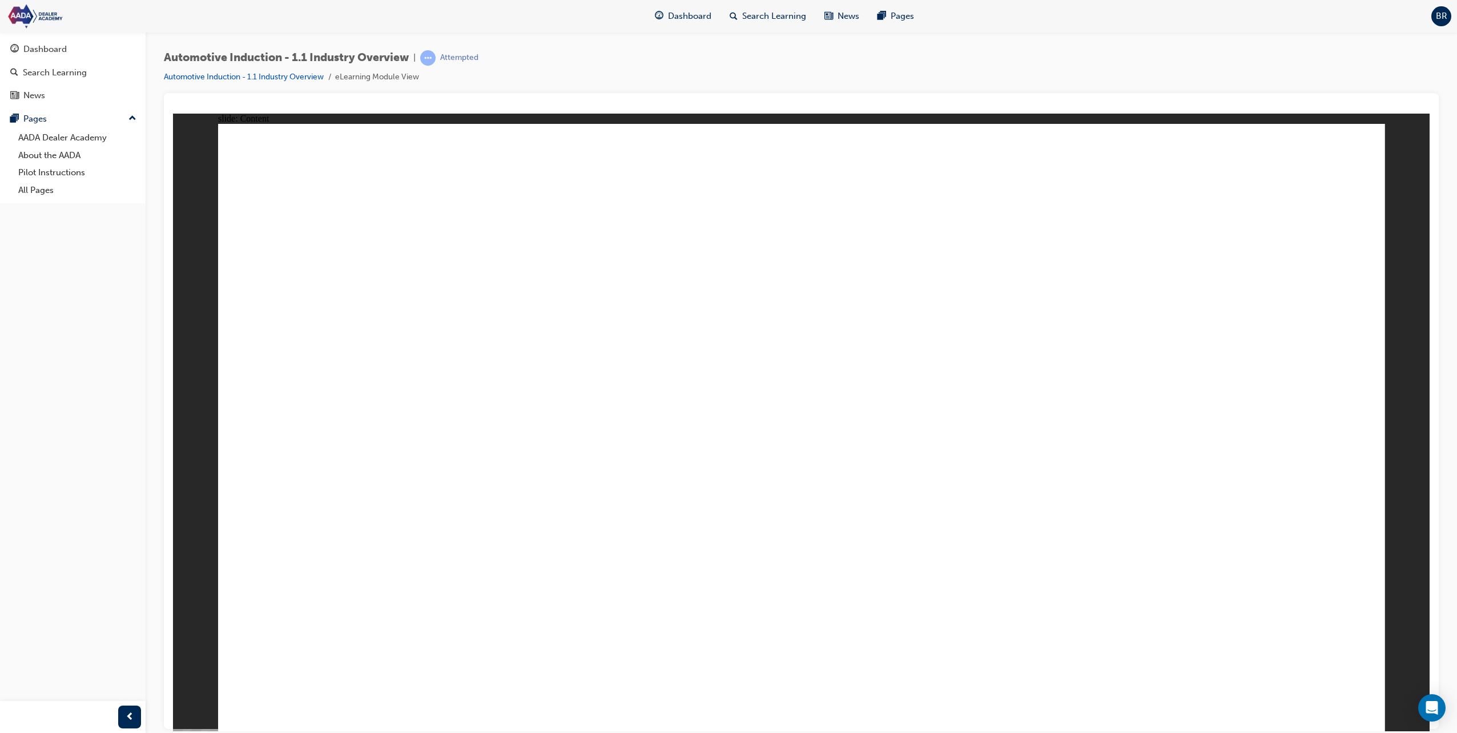
type input "Rav 4"
type input "Rav 4 S"
type input "Rav 4 SU"
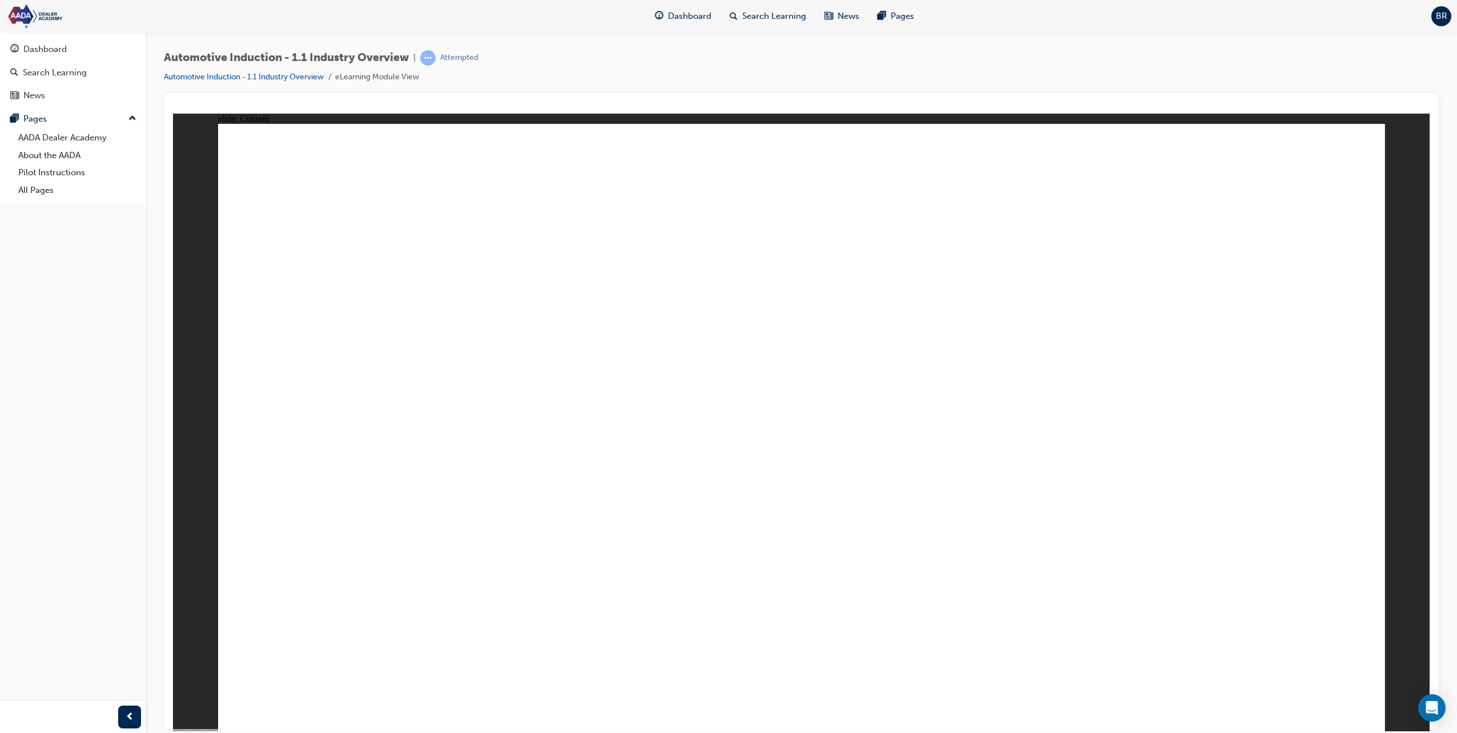
type input "Rav 4 SUV"
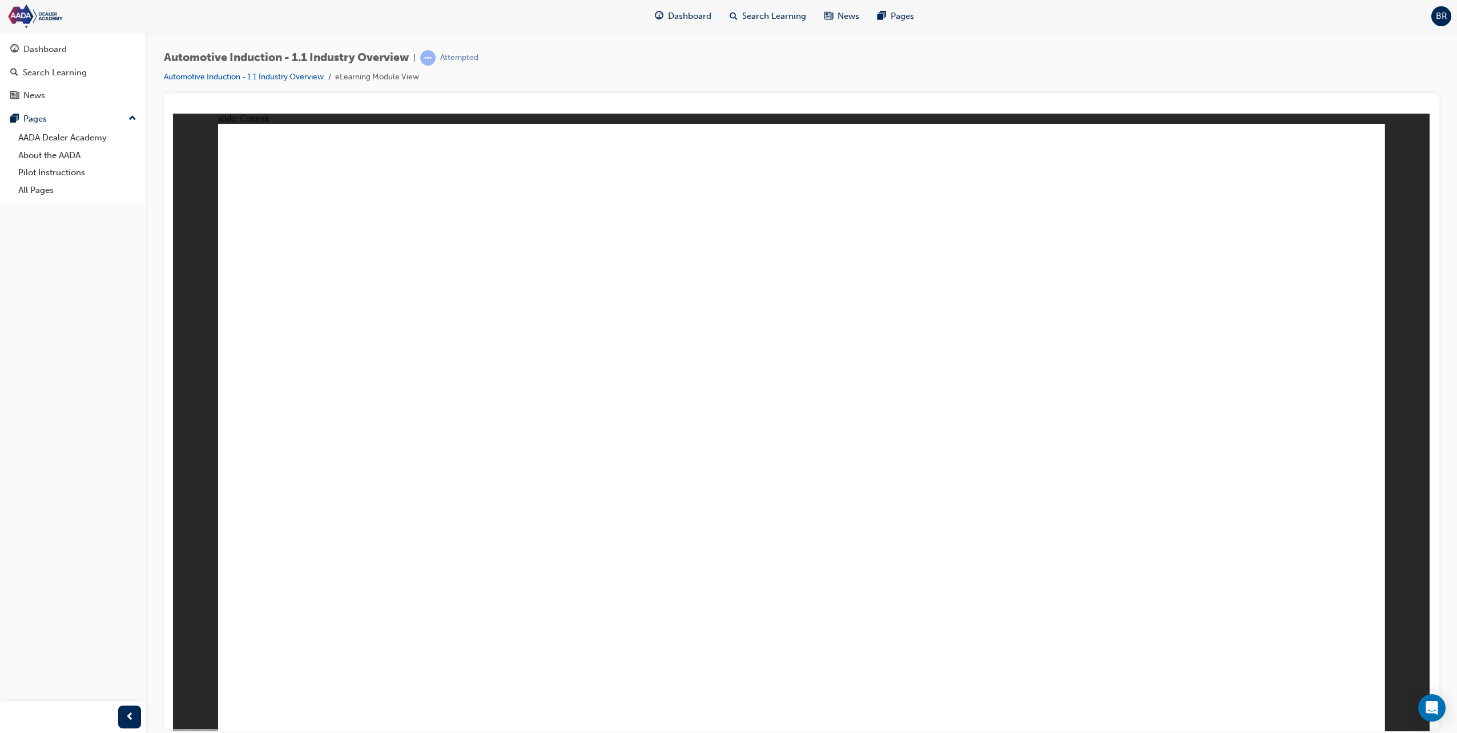
type input "Rav 4 SUV"
drag, startPoint x: 488, startPoint y: 560, endPoint x: 540, endPoint y: 552, distance: 52.6
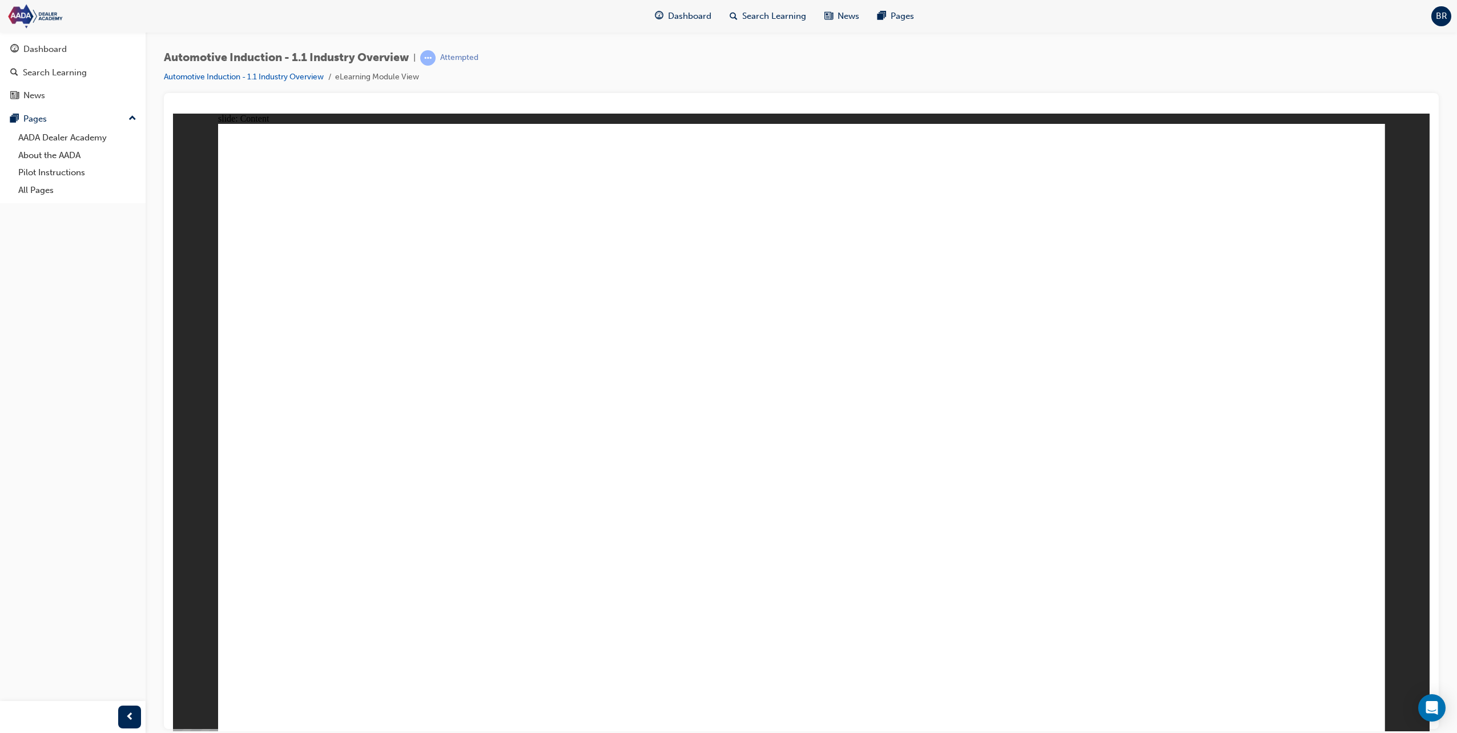
drag, startPoint x: 540, startPoint y: 552, endPoint x: 555, endPoint y: 555, distance: 15.0
drag, startPoint x: 555, startPoint y: 555, endPoint x: 561, endPoint y: 555, distance: 6.9
drag, startPoint x: 490, startPoint y: 529, endPoint x: 914, endPoint y: 521, distance: 424.4
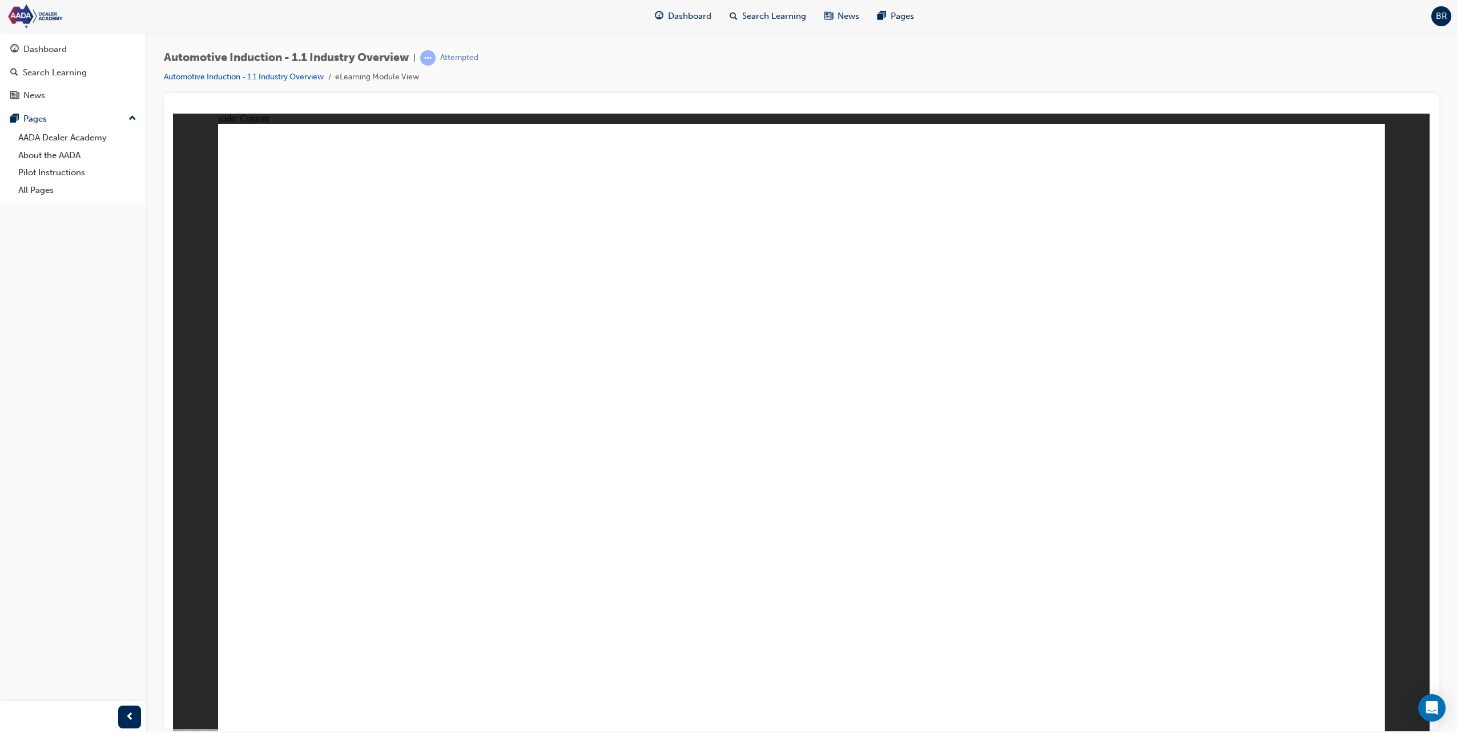
drag, startPoint x: 1346, startPoint y: 686, endPoint x: 1327, endPoint y: 687, distance: 18.9
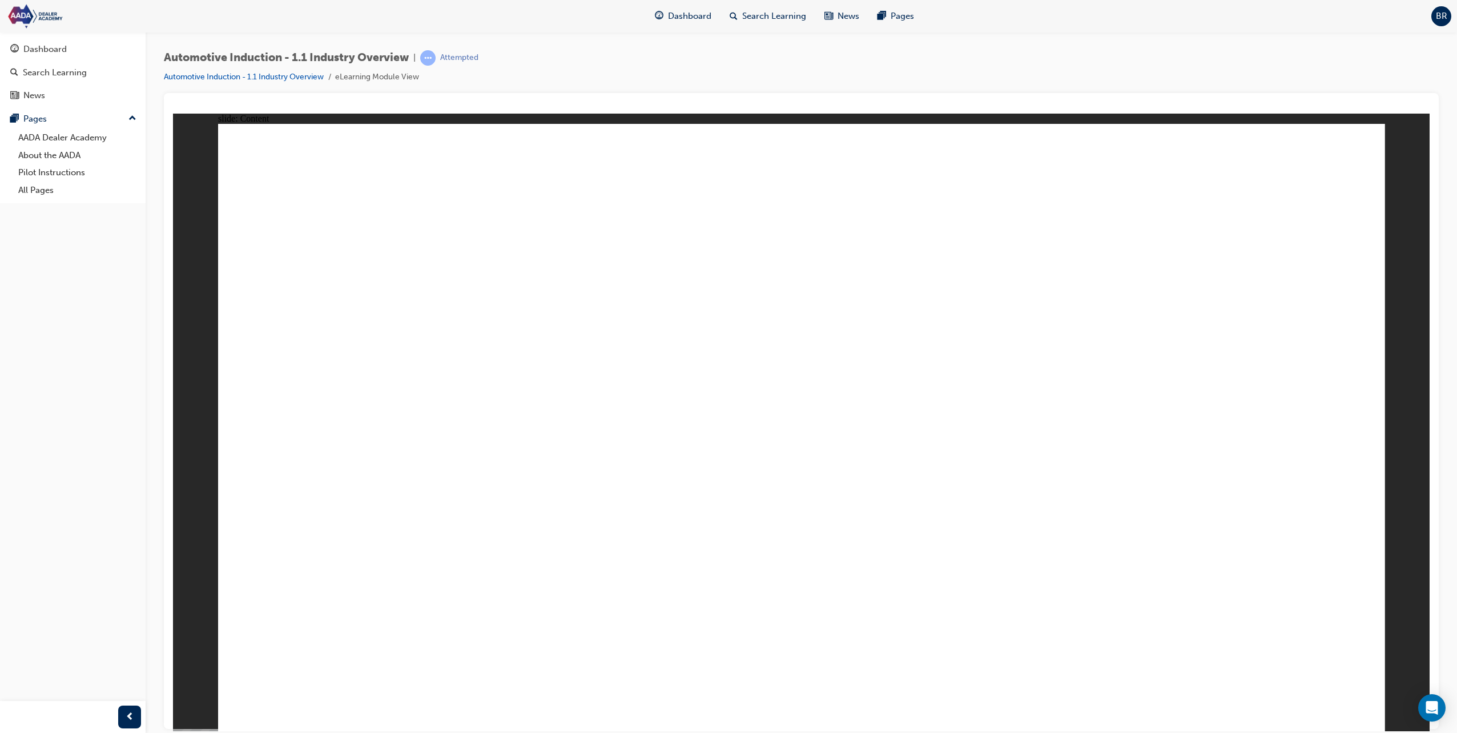
drag, startPoint x: 773, startPoint y: 562, endPoint x: 545, endPoint y: 508, distance: 234.2
drag, startPoint x: 959, startPoint y: 451, endPoint x: 970, endPoint y: 447, distance: 11.6
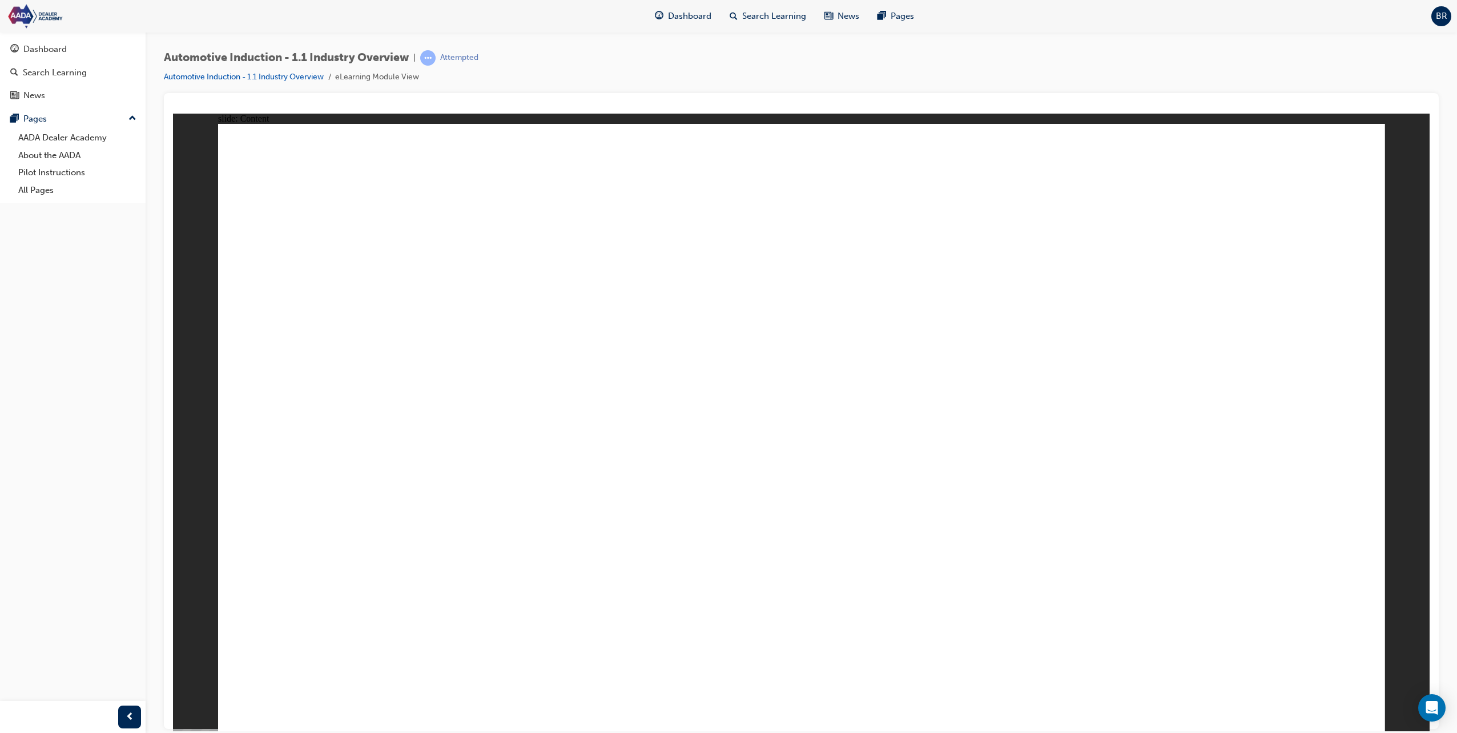
drag, startPoint x: 970, startPoint y: 447, endPoint x: 1025, endPoint y: 432, distance: 56.4
drag, startPoint x: 1025, startPoint y: 432, endPoint x: 1021, endPoint y: 413, distance: 19.3
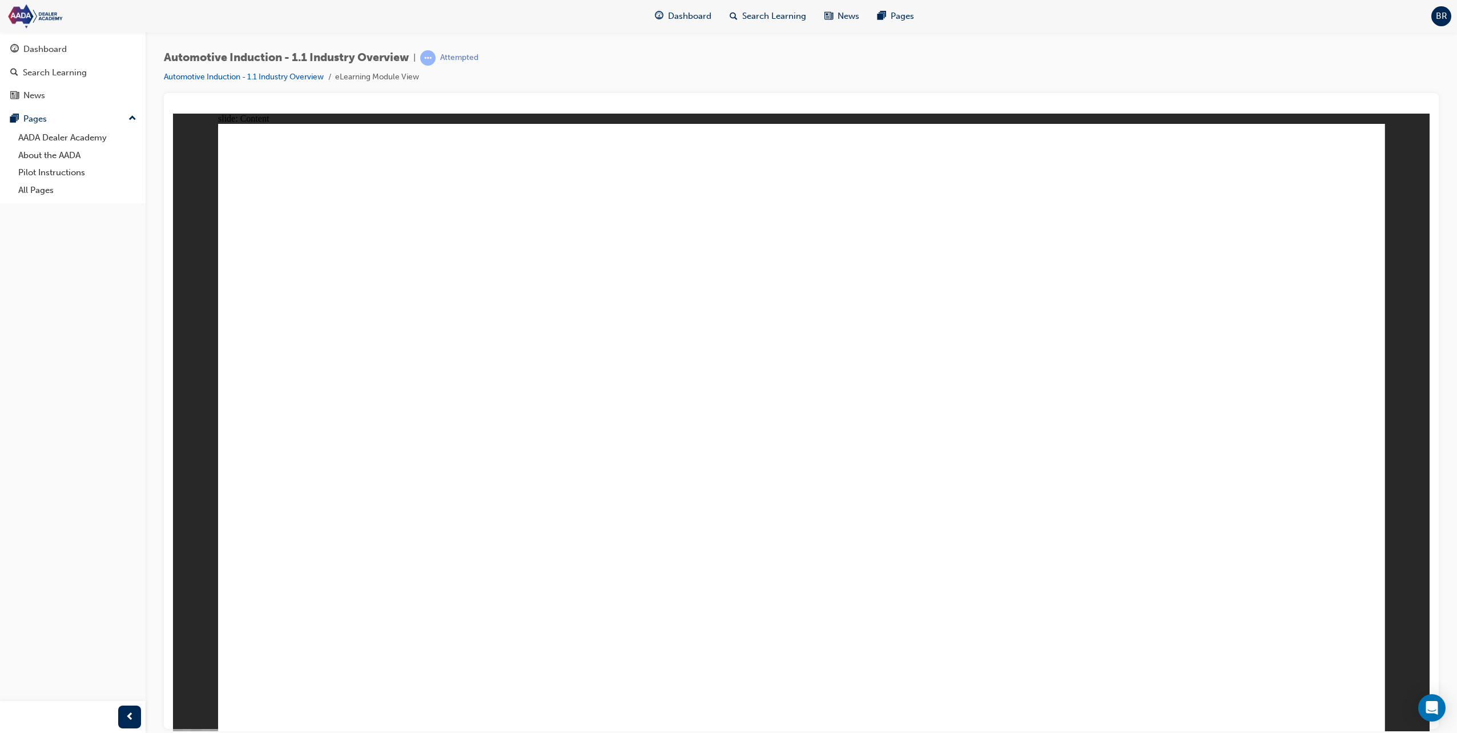
drag, startPoint x: 995, startPoint y: 404, endPoint x: 955, endPoint y: 399, distance: 40.3
drag, startPoint x: 922, startPoint y: 400, endPoint x: 810, endPoint y: 397, distance: 112.0
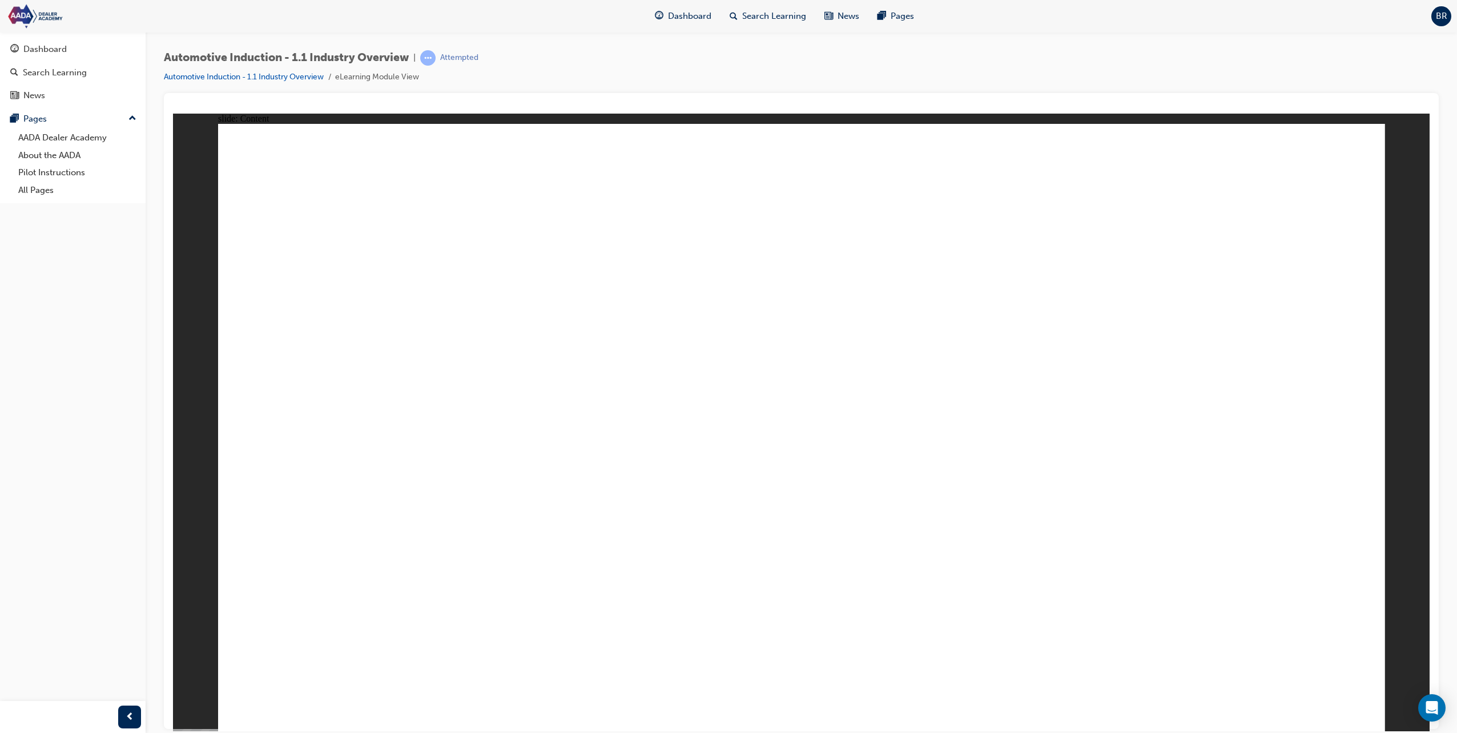
drag, startPoint x: 379, startPoint y: 354, endPoint x: 400, endPoint y: 330, distance: 31.2
drag, startPoint x: 411, startPoint y: 219, endPoint x: 353, endPoint y: 190, distance: 64.4
drag, startPoint x: 353, startPoint y: 190, endPoint x: 358, endPoint y: 194, distance: 6.1
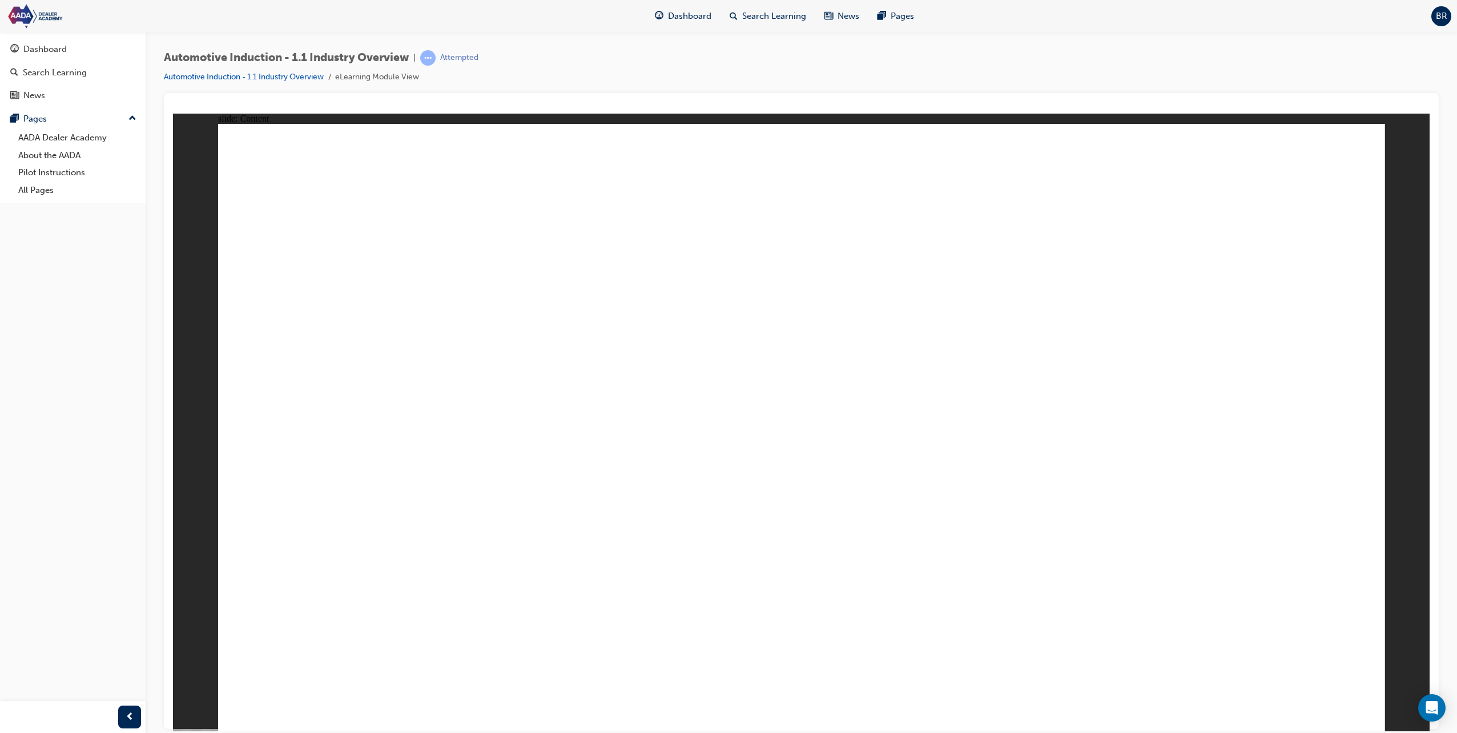
drag, startPoint x: 358, startPoint y: 194, endPoint x: 643, endPoint y: 218, distance: 285.9
